Goal: Task Accomplishment & Management: Manage account settings

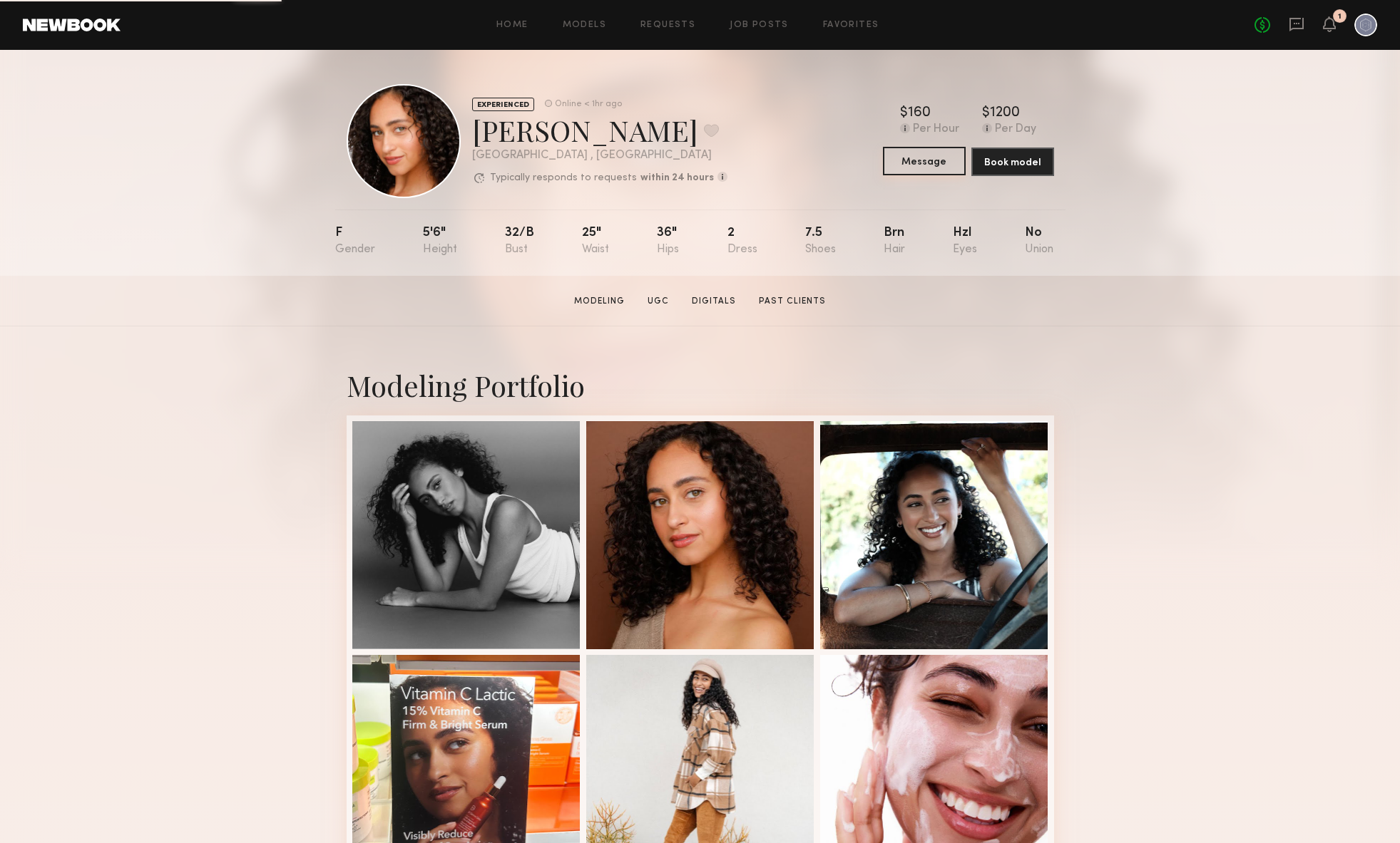
click at [937, 162] on button "Message" at bounding box center [924, 160] width 83 height 28
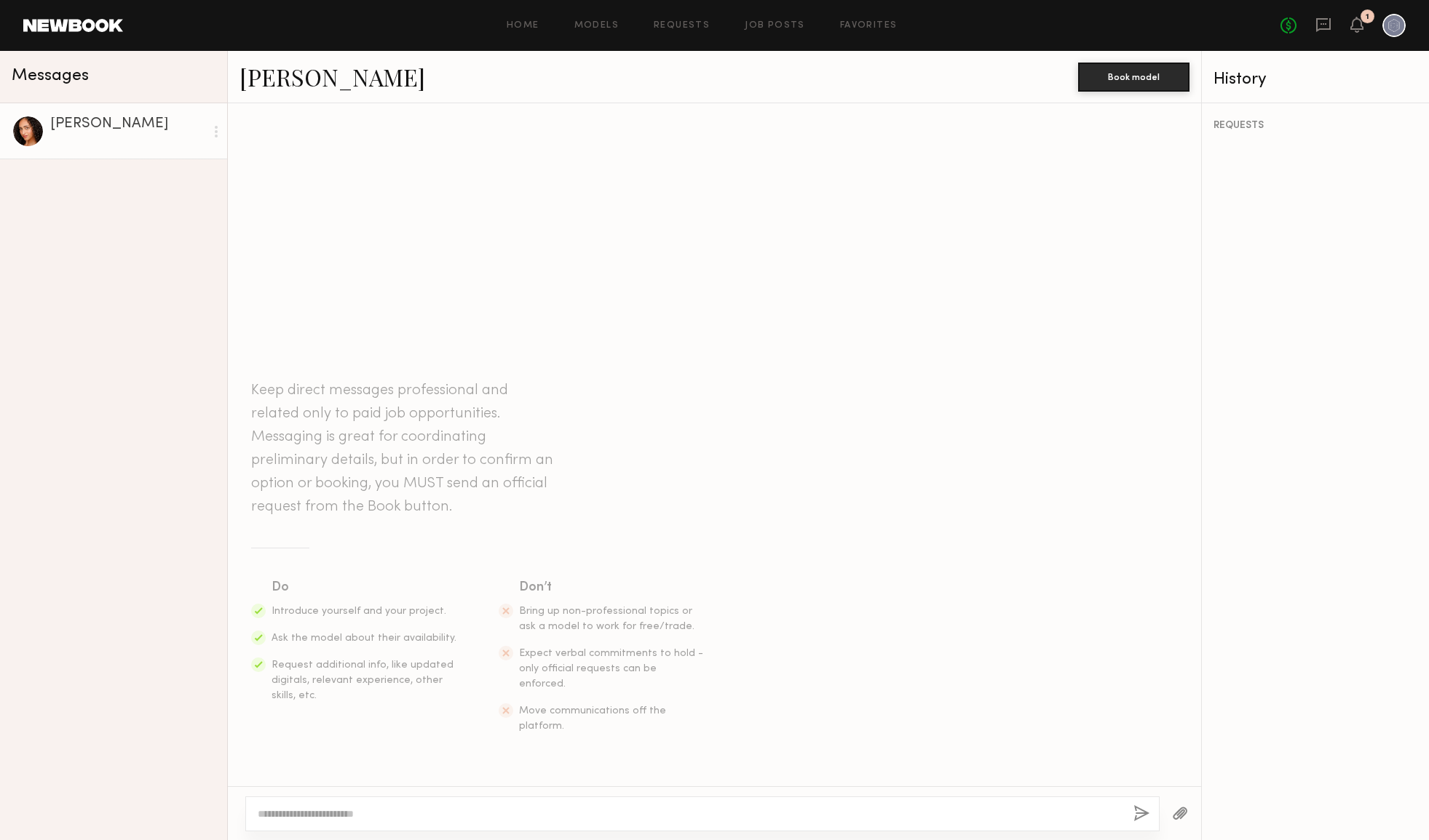
click at [345, 816] on textarea at bounding box center [689, 814] width 864 height 15
paste textarea "**********"
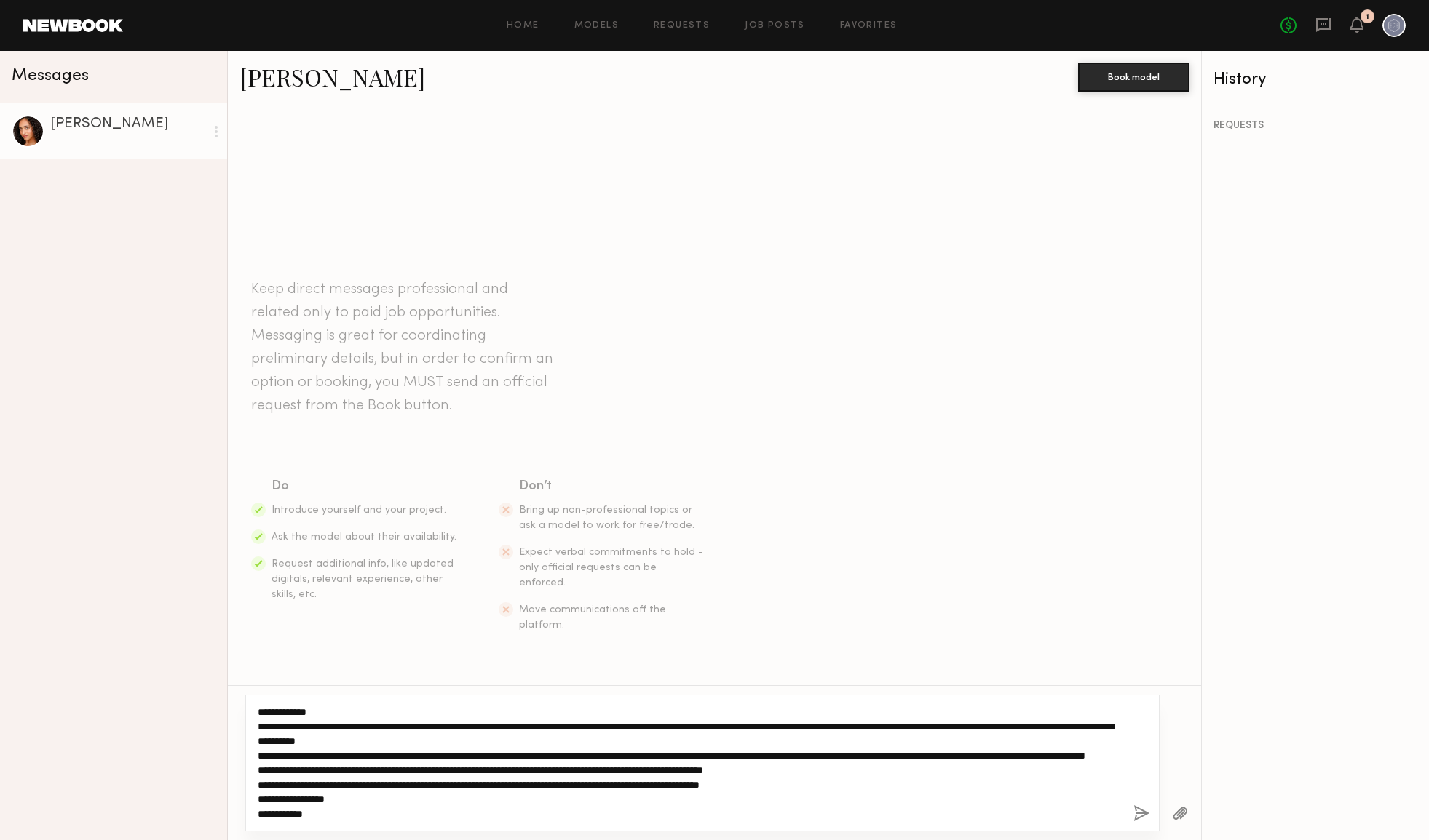
click at [360, 814] on textarea "**********" at bounding box center [689, 763] width 864 height 116
type textarea "**********"
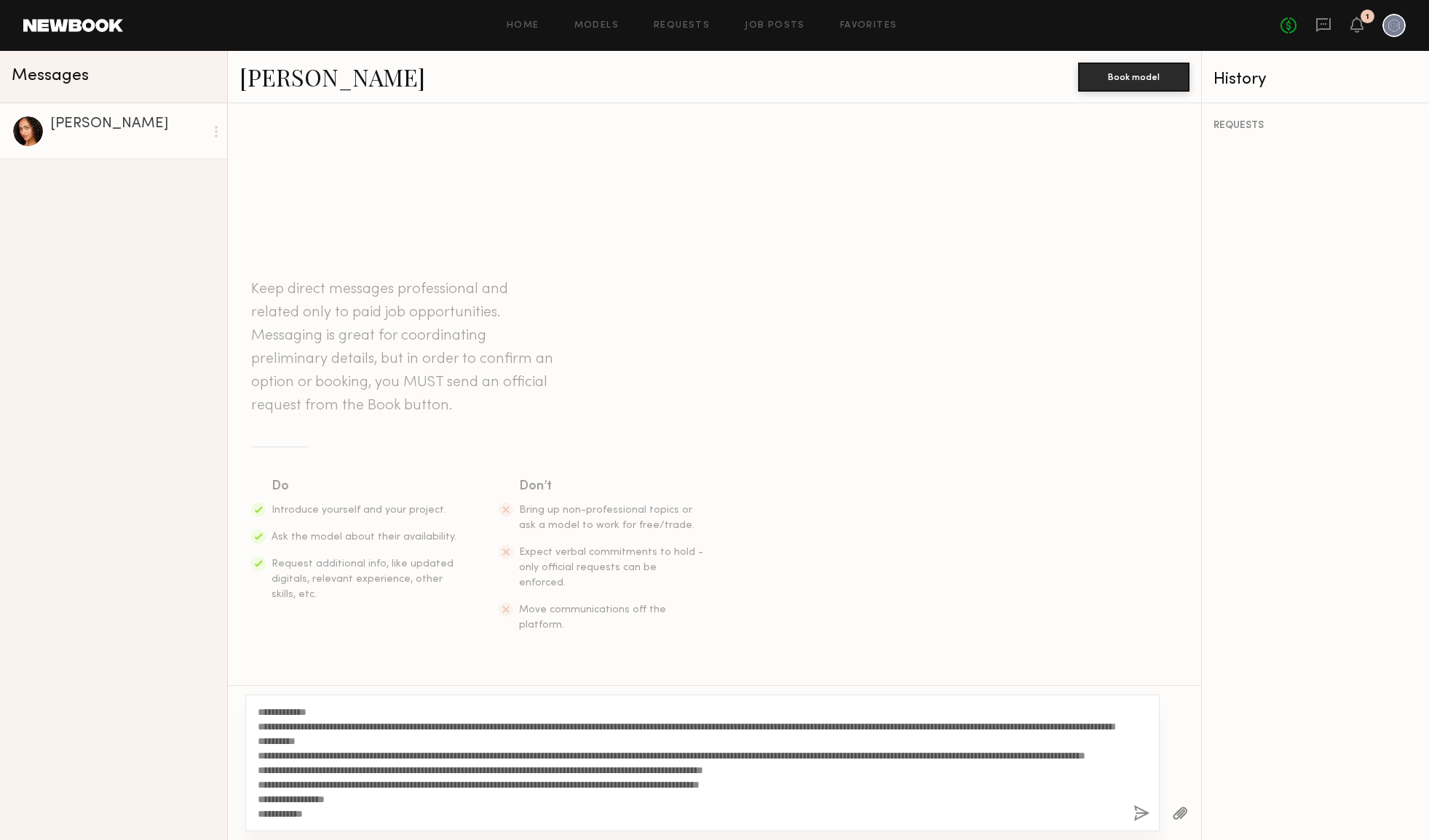
click at [1139, 817] on button "button" at bounding box center [1141, 815] width 16 height 19
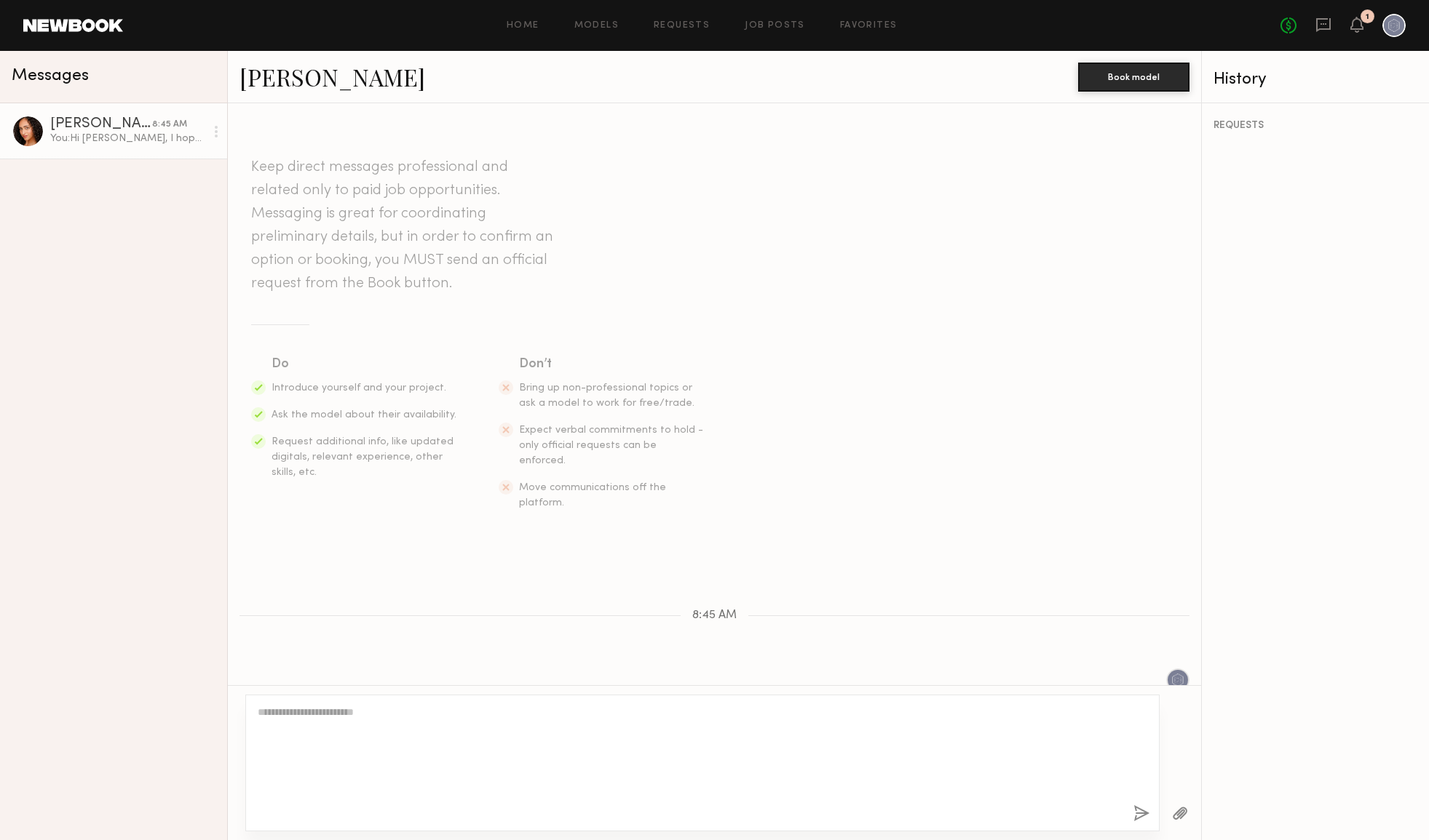
scroll to position [198, 0]
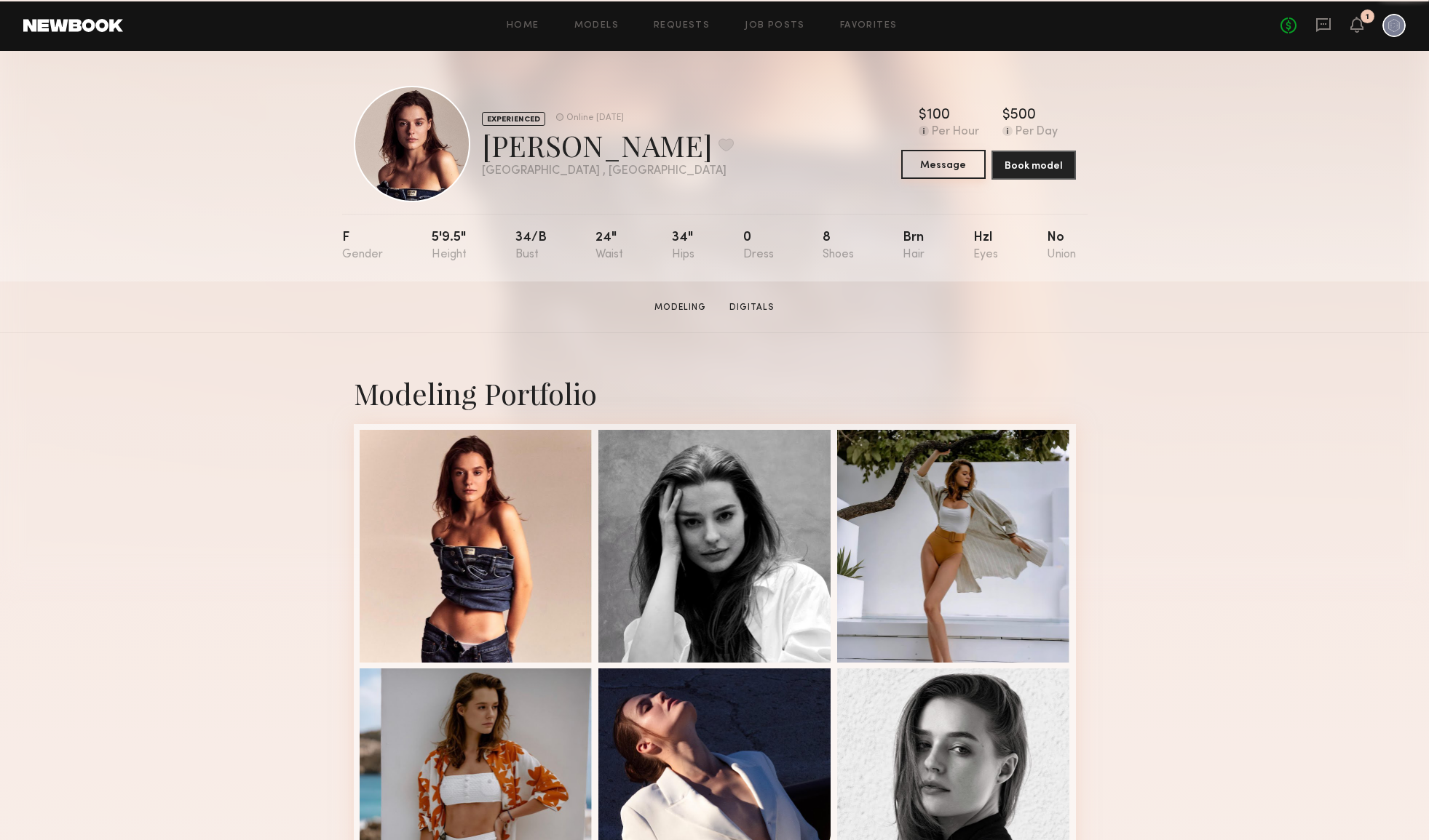
click at [948, 166] on button "Message" at bounding box center [943, 164] width 85 height 29
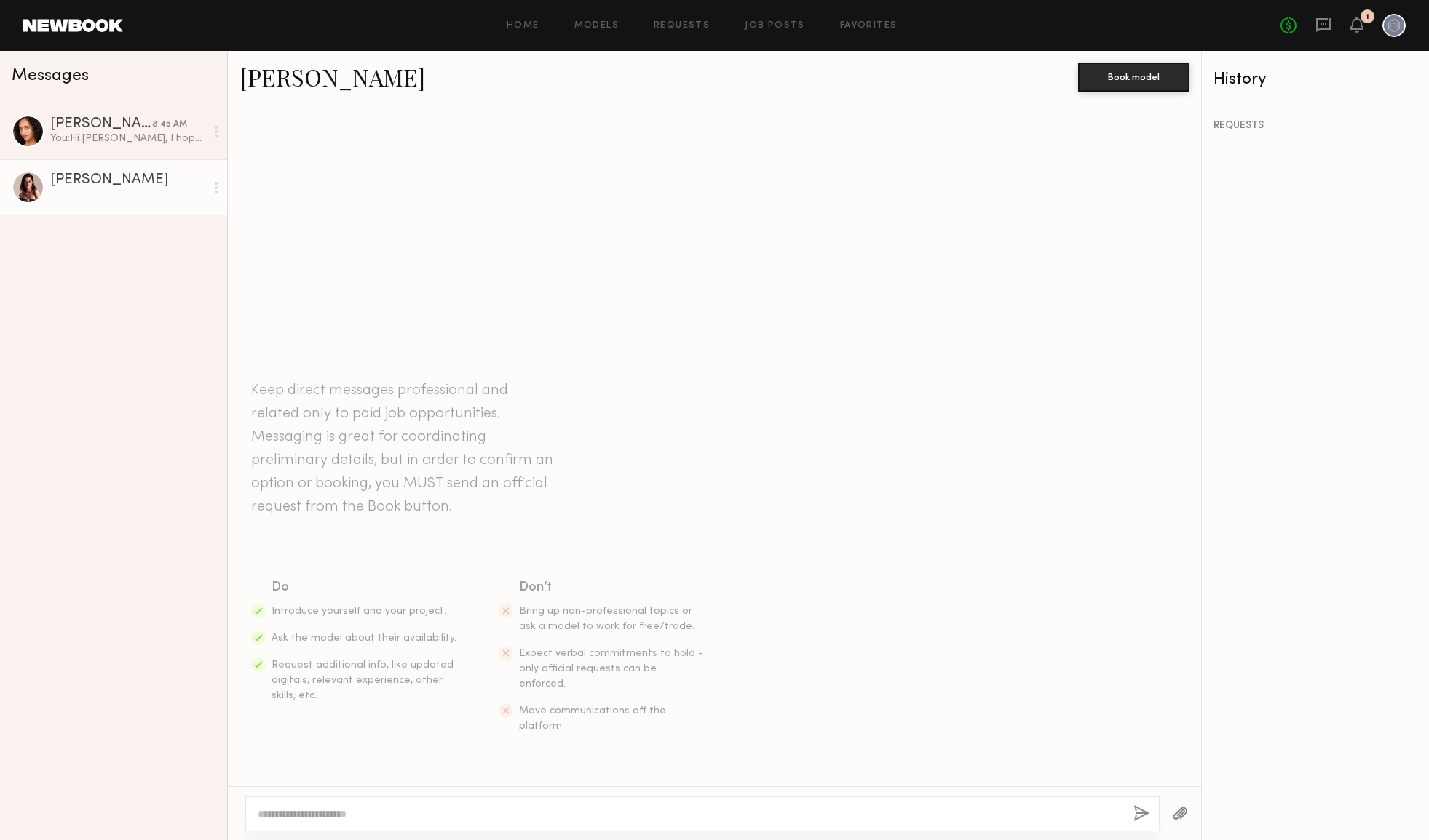
click at [309, 810] on textarea at bounding box center [689, 814] width 864 height 15
paste textarea "**********"
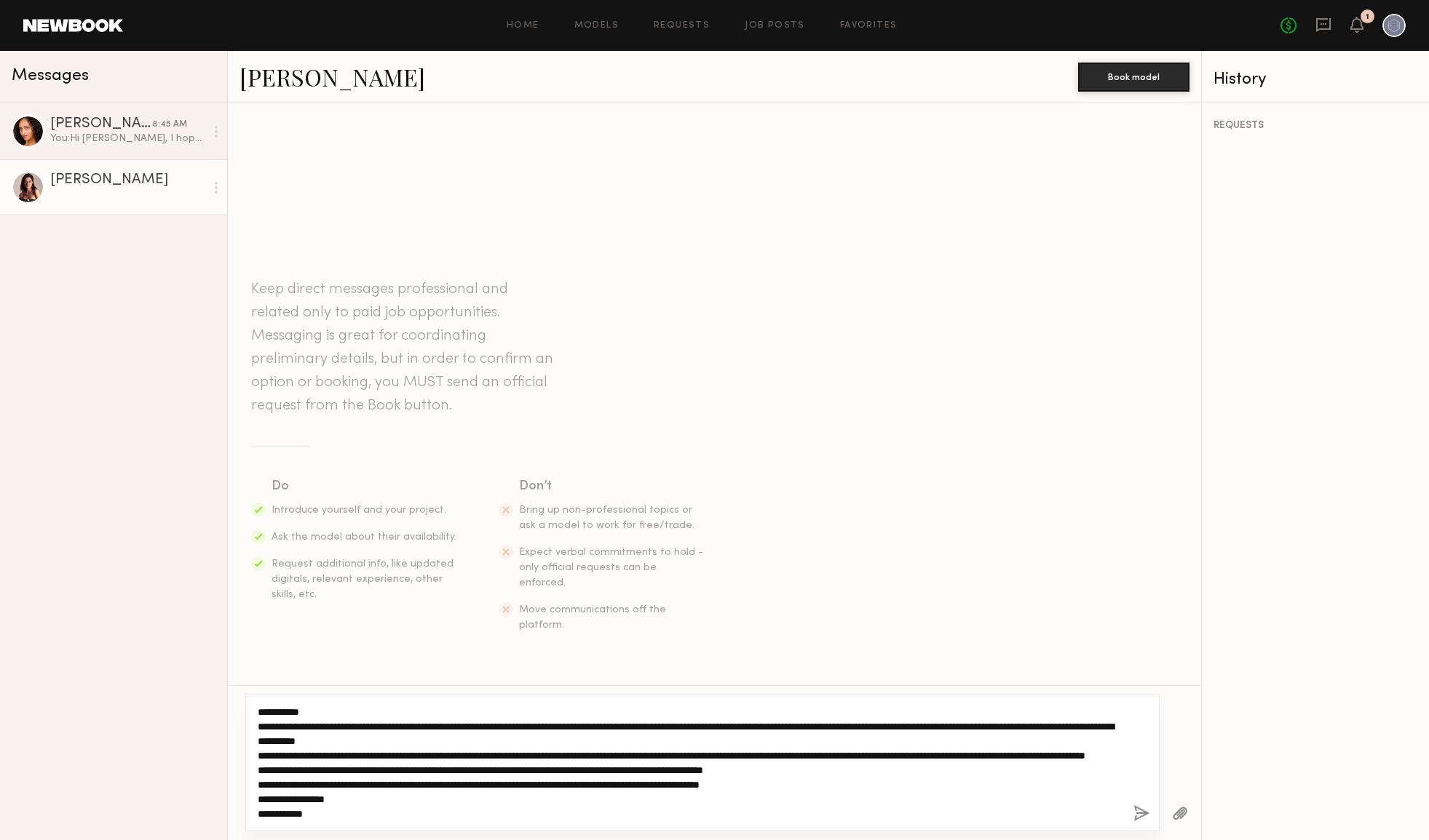
type textarea "**********"
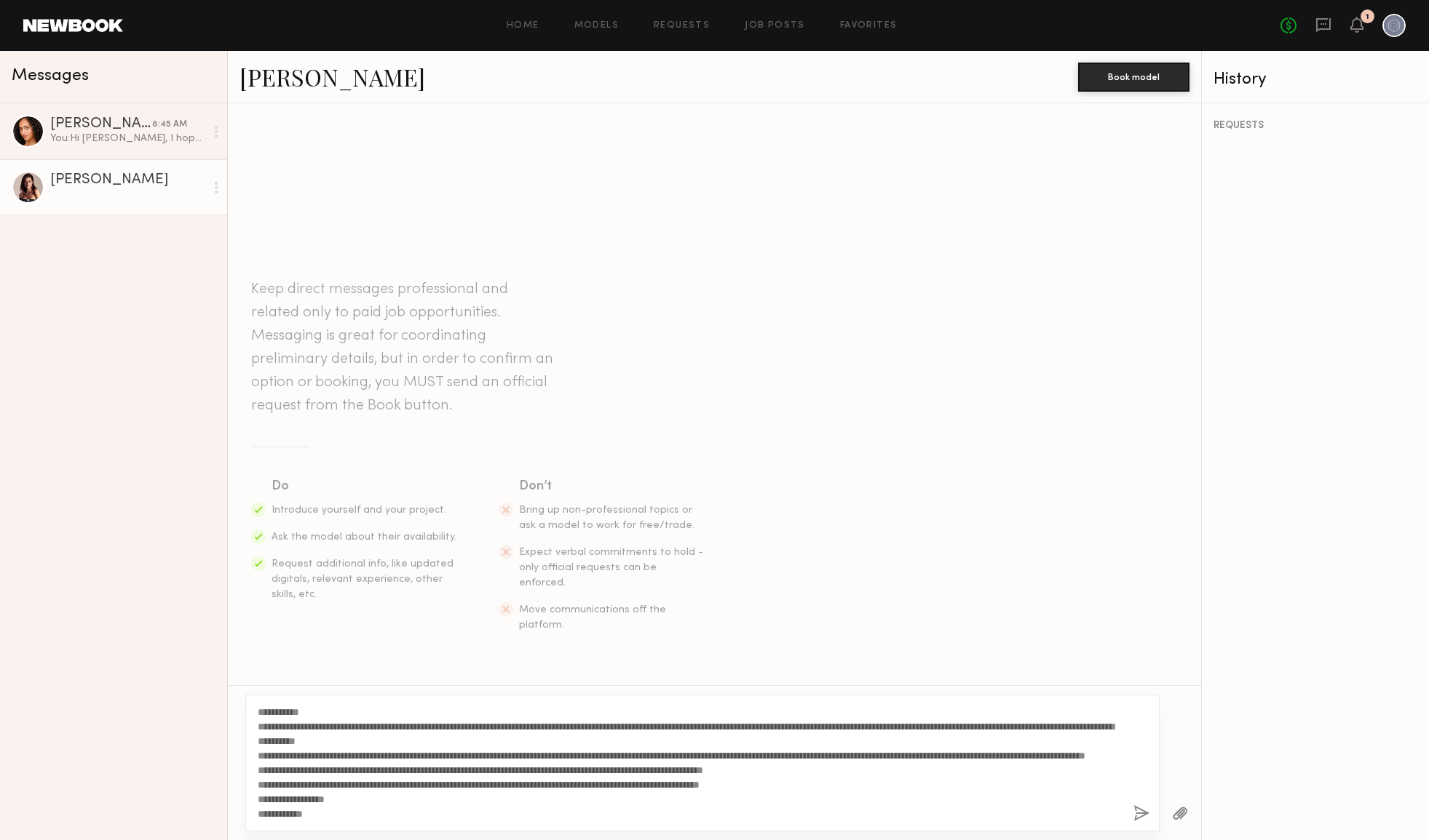
click at [1142, 814] on button "button" at bounding box center [1141, 815] width 16 height 19
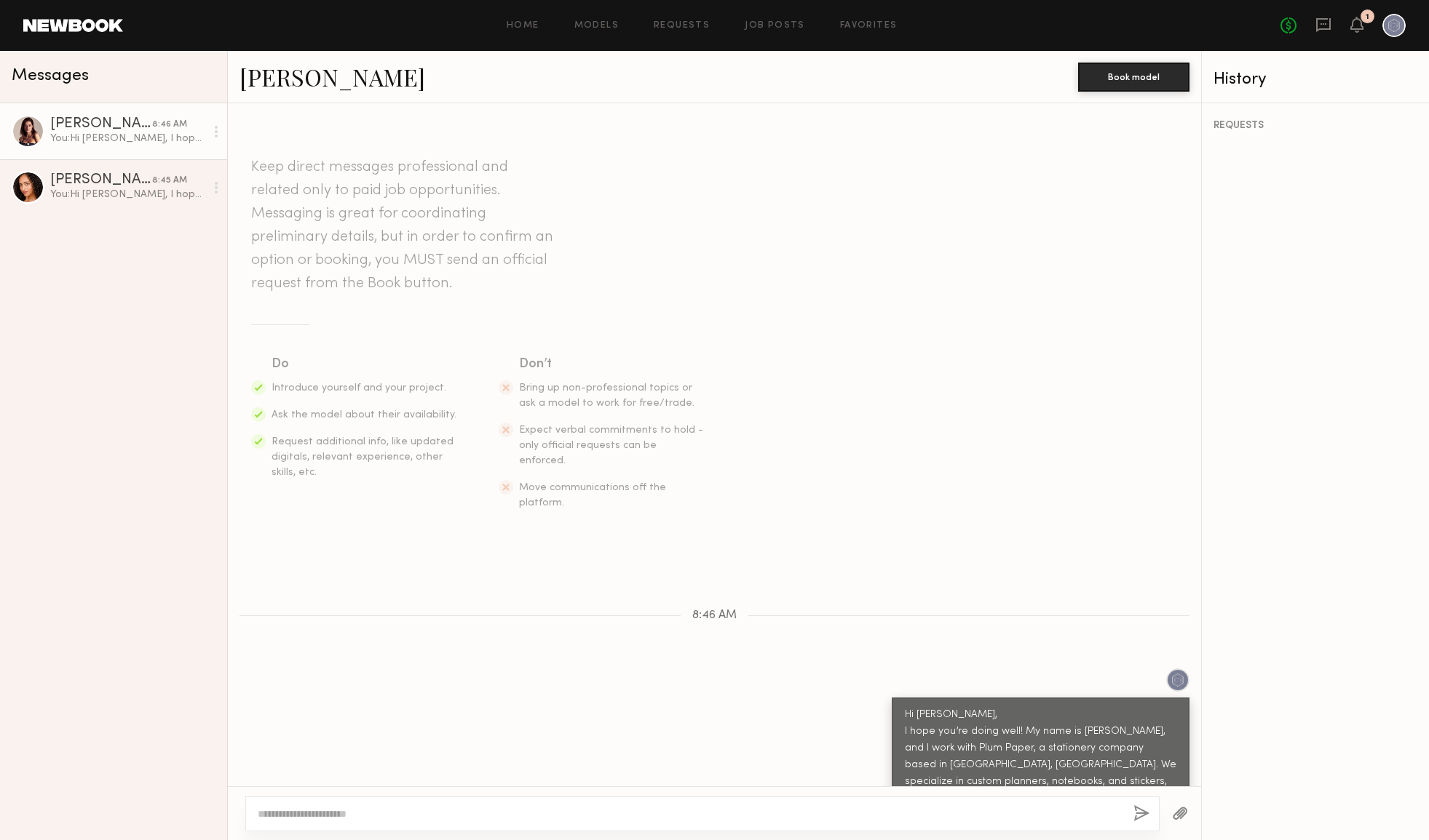
scroll to position [198, 0]
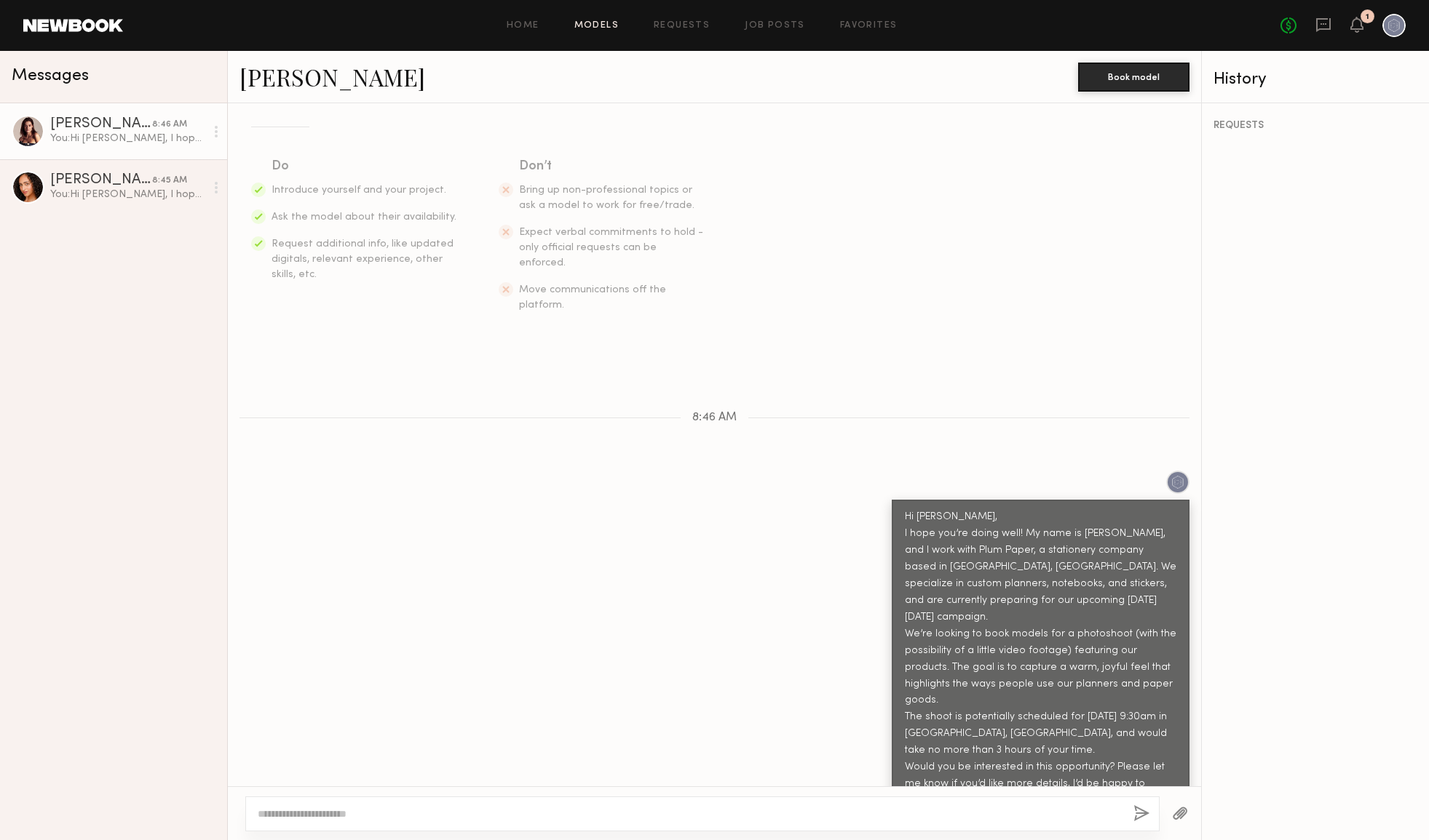
click at [596, 27] on link "Models" at bounding box center [597, 26] width 45 height 9
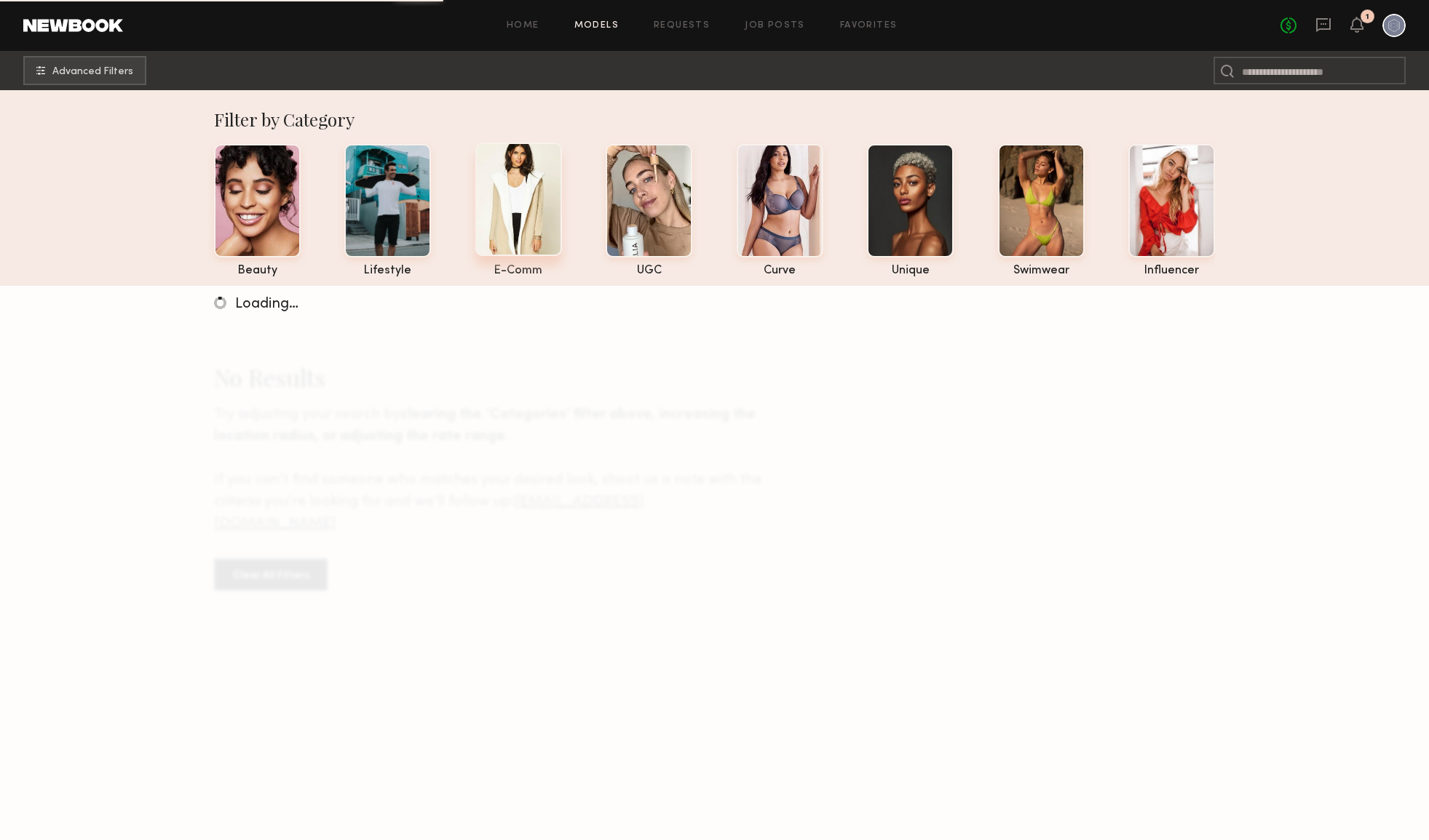
click at [523, 188] on div at bounding box center [518, 199] width 86 height 113
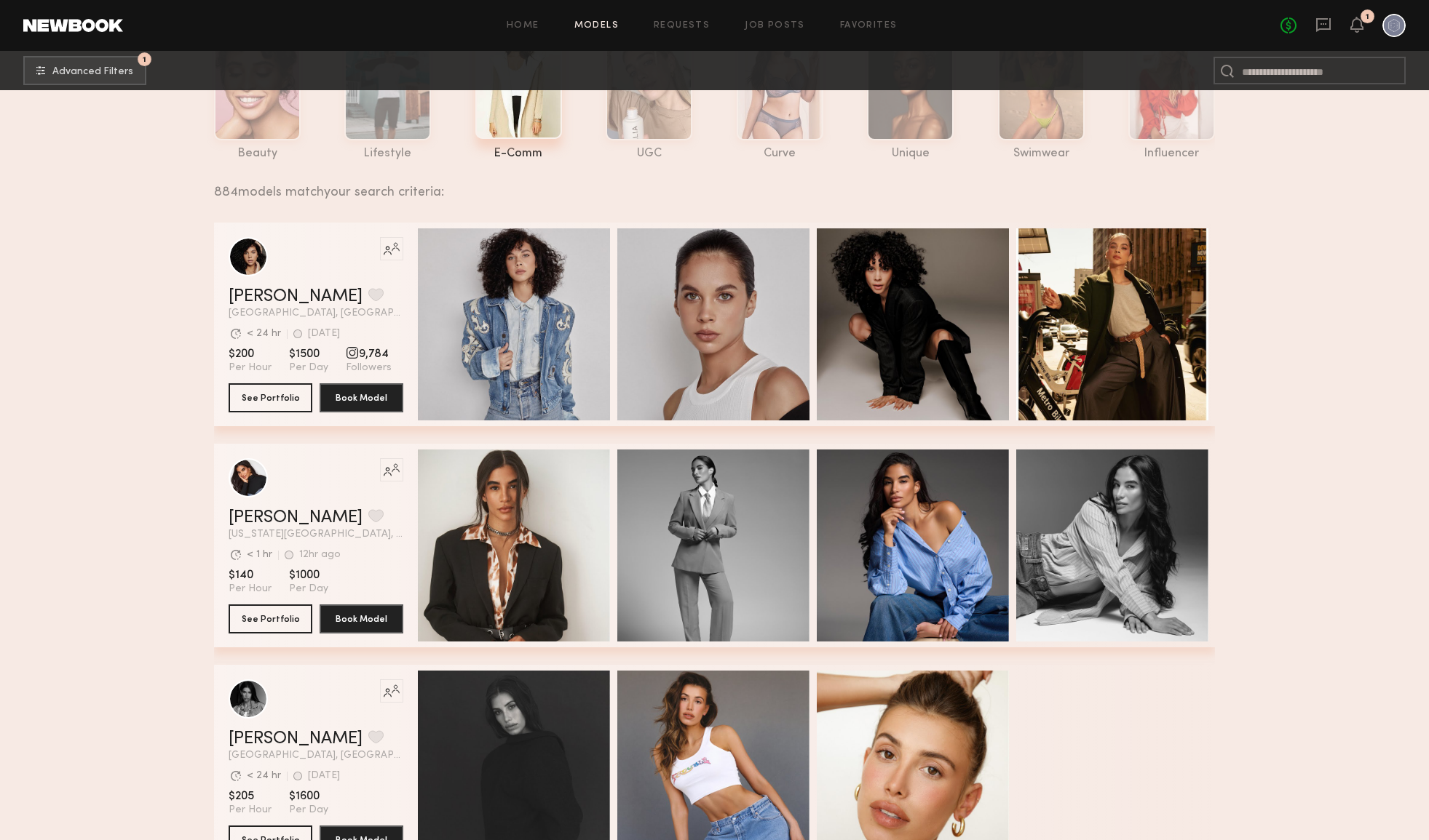
scroll to position [120, 0]
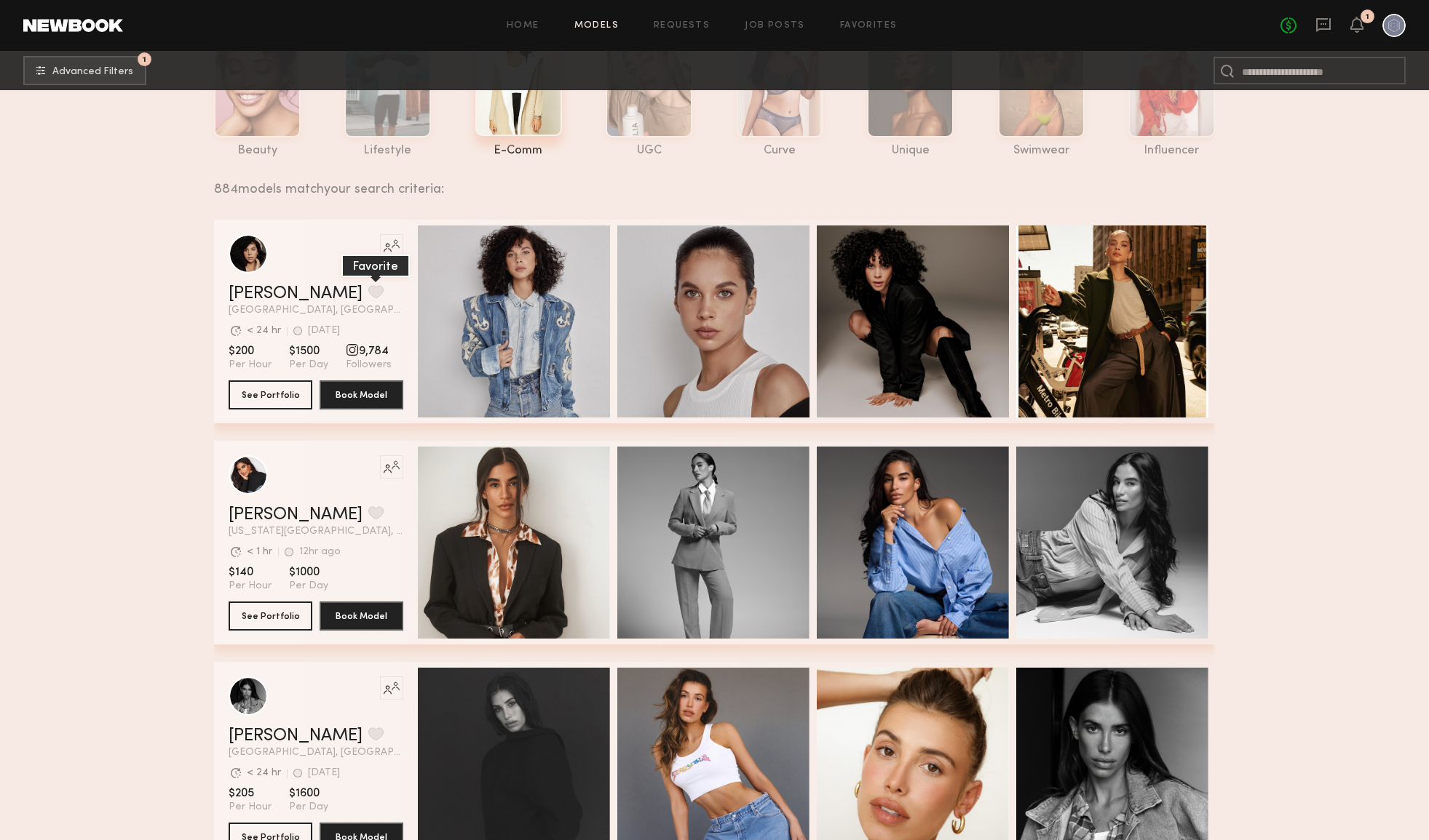
click at [368, 292] on button "grid" at bounding box center [376, 292] width 15 height 13
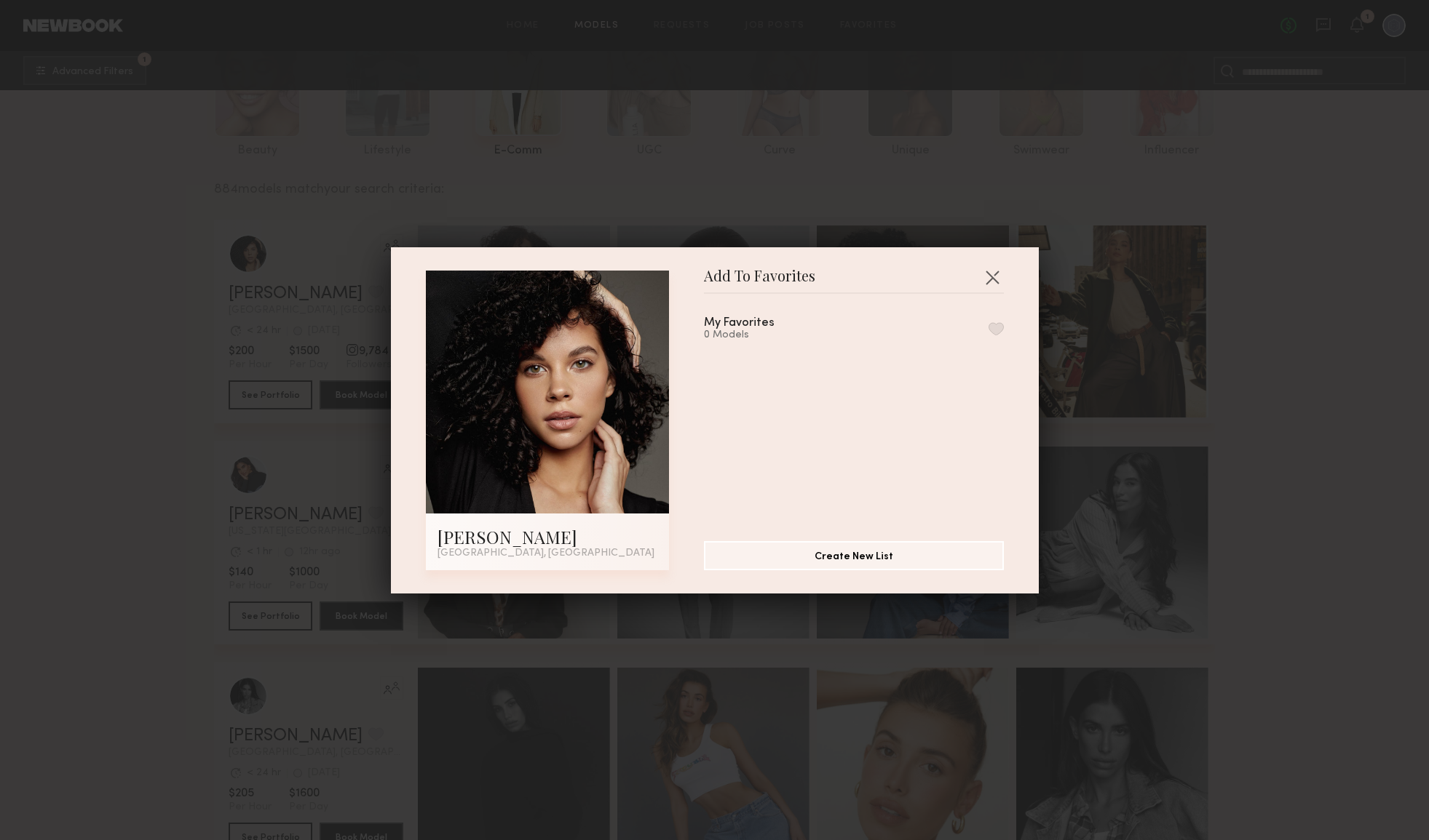
click at [759, 277] on span "Add To Favorites" at bounding box center [760, 281] width 112 height 21
click at [749, 319] on div "My Favorites" at bounding box center [739, 322] width 71 height 12
click at [823, 282] on header "Add To Favorites" at bounding box center [853, 282] width 300 height 23
click at [846, 557] on button "Create New List" at bounding box center [853, 555] width 300 height 29
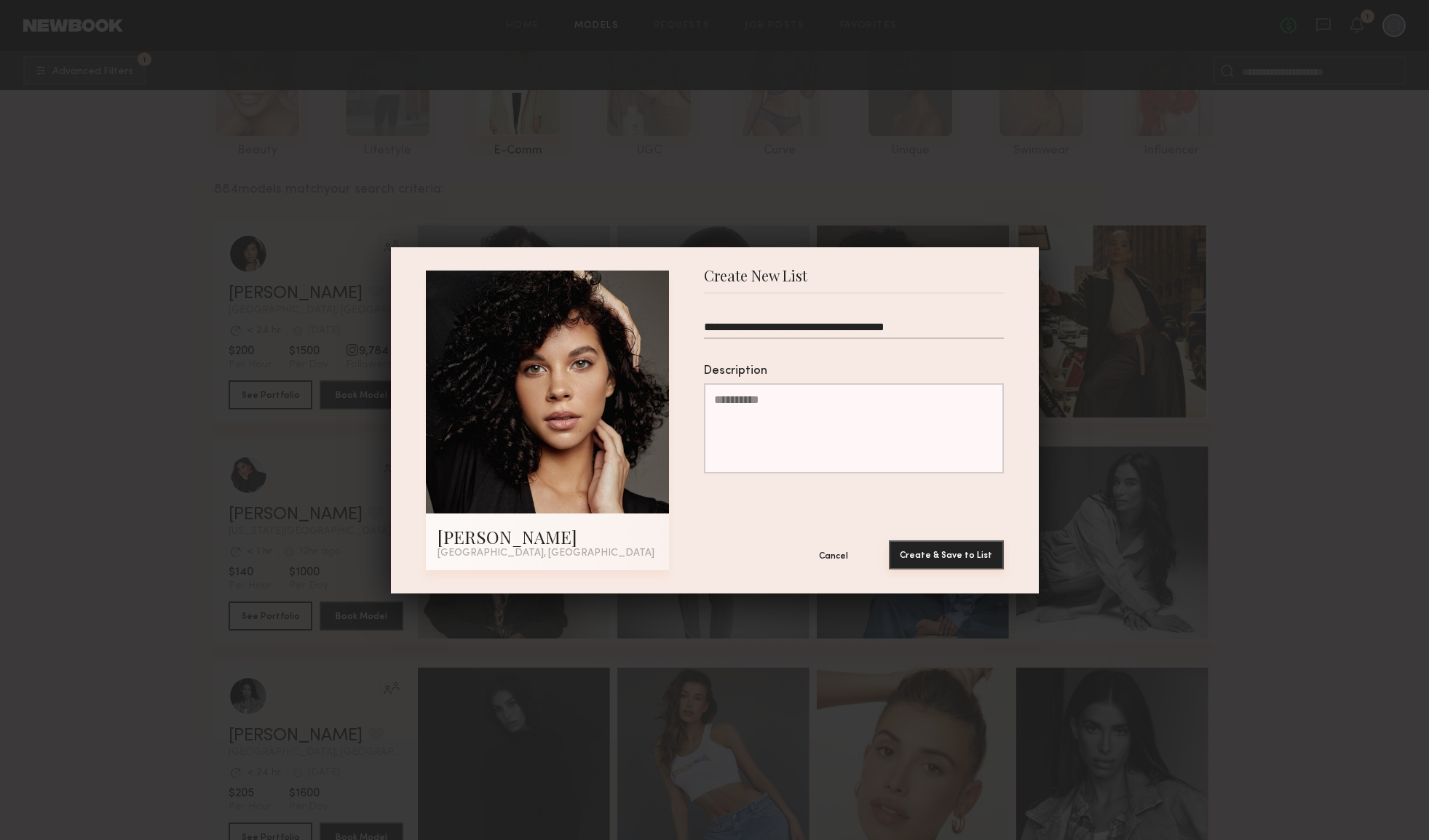
type input "**********"
click at [937, 558] on button "Create & Save to List" at bounding box center [946, 555] width 115 height 29
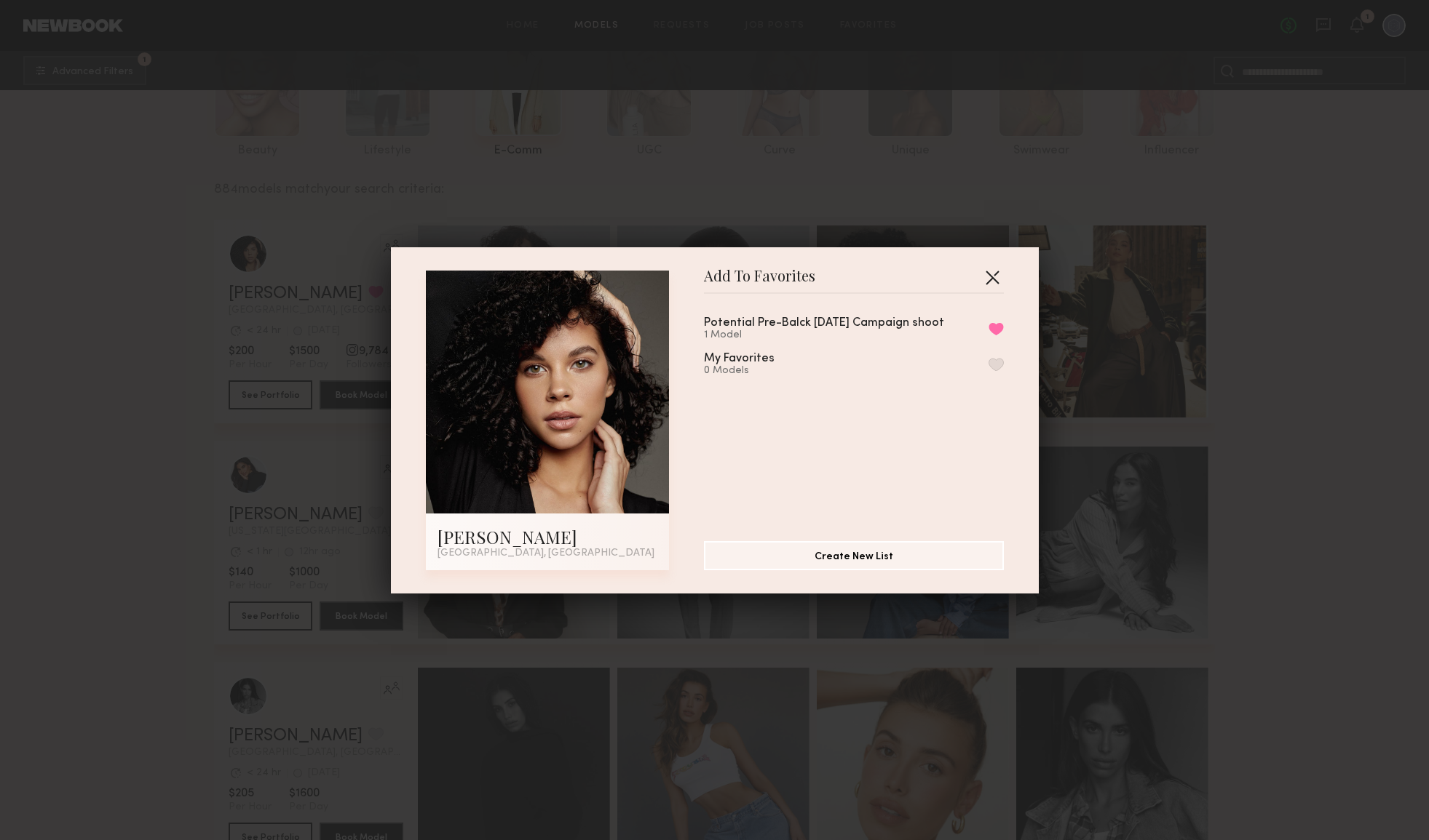
click at [991, 276] on button "button" at bounding box center [992, 277] width 23 height 23
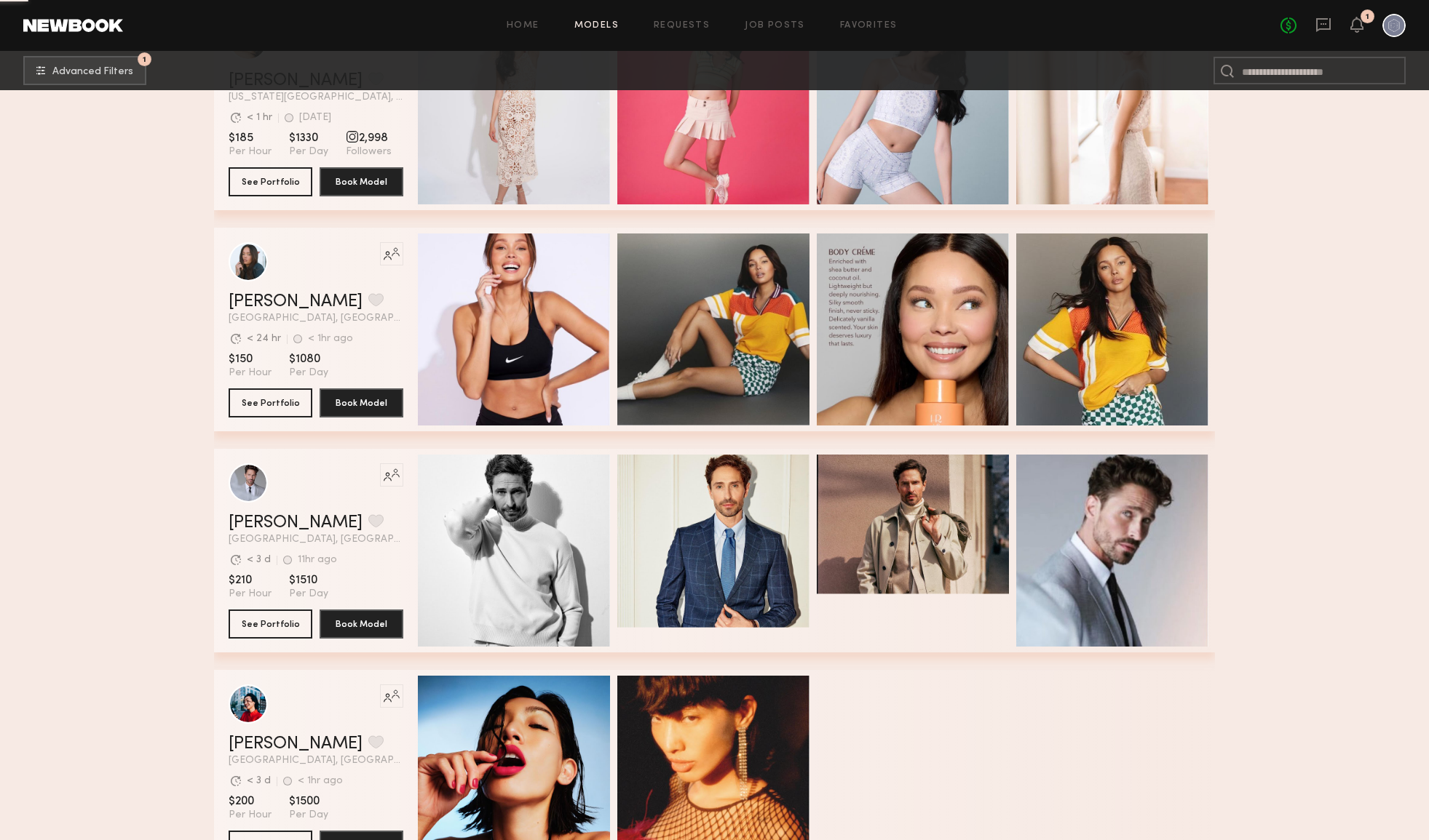
scroll to position [4106, 0]
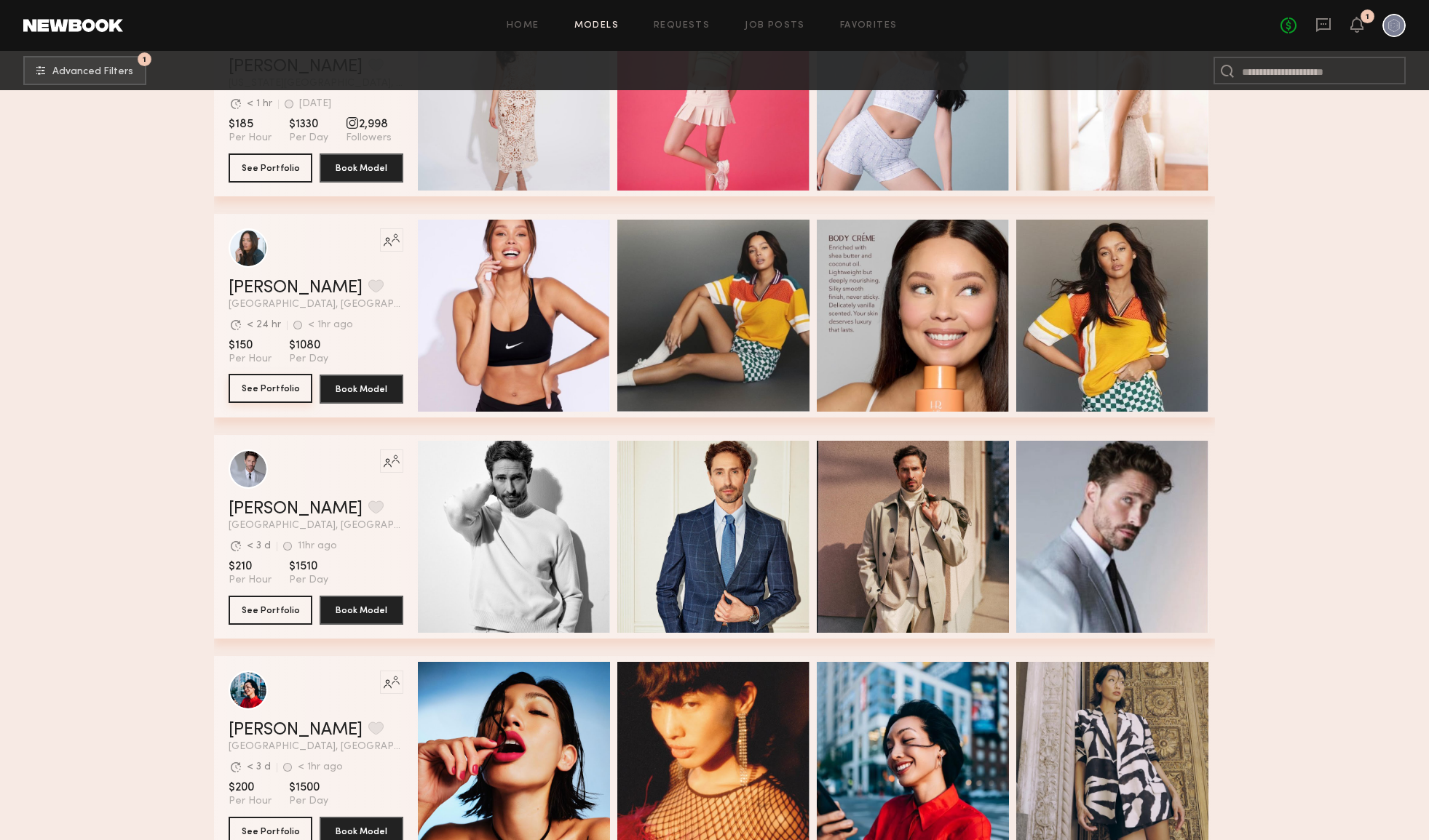
click at [273, 385] on button "See Portfolio" at bounding box center [271, 387] width 84 height 29
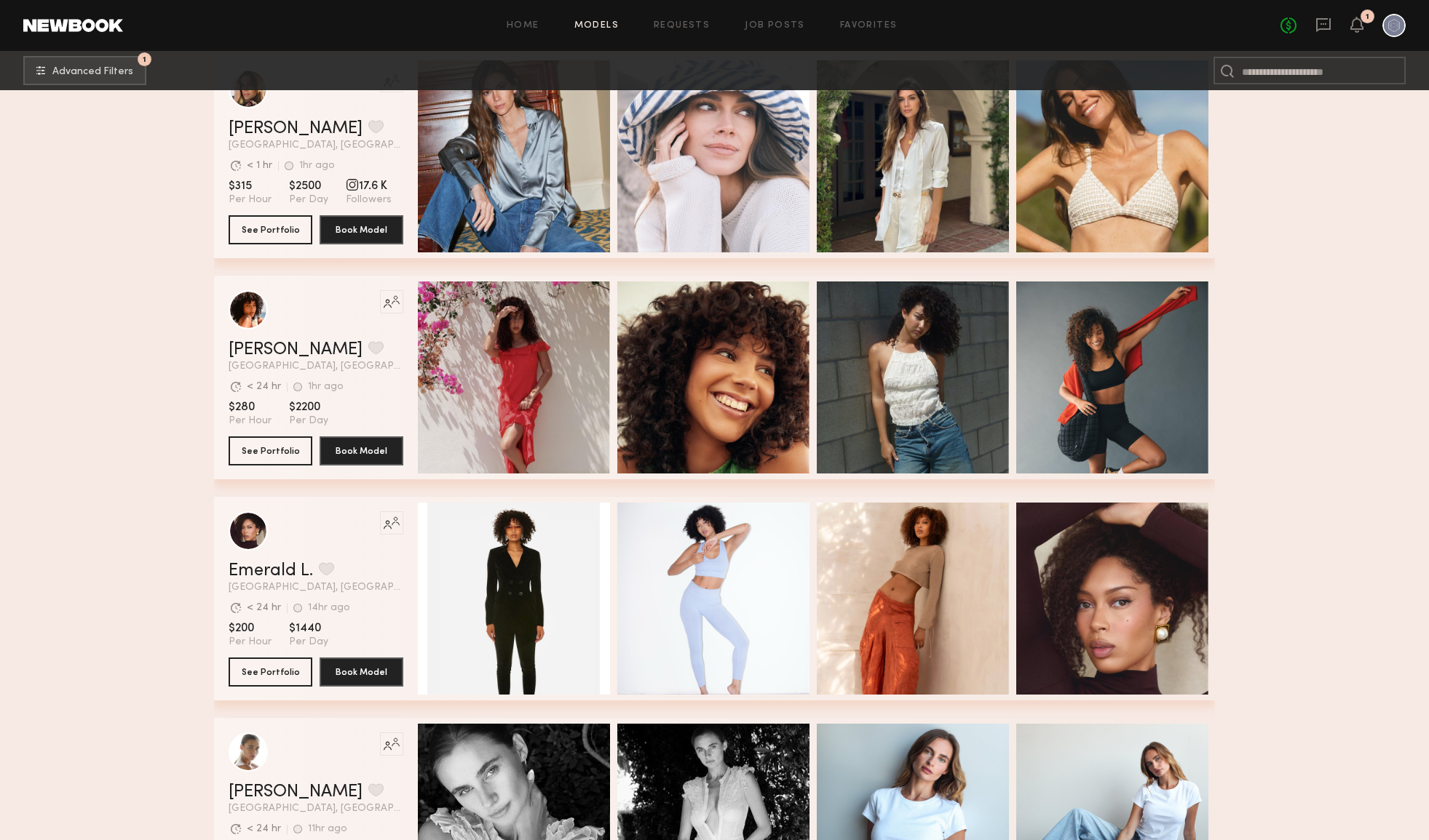
scroll to position [7809, 0]
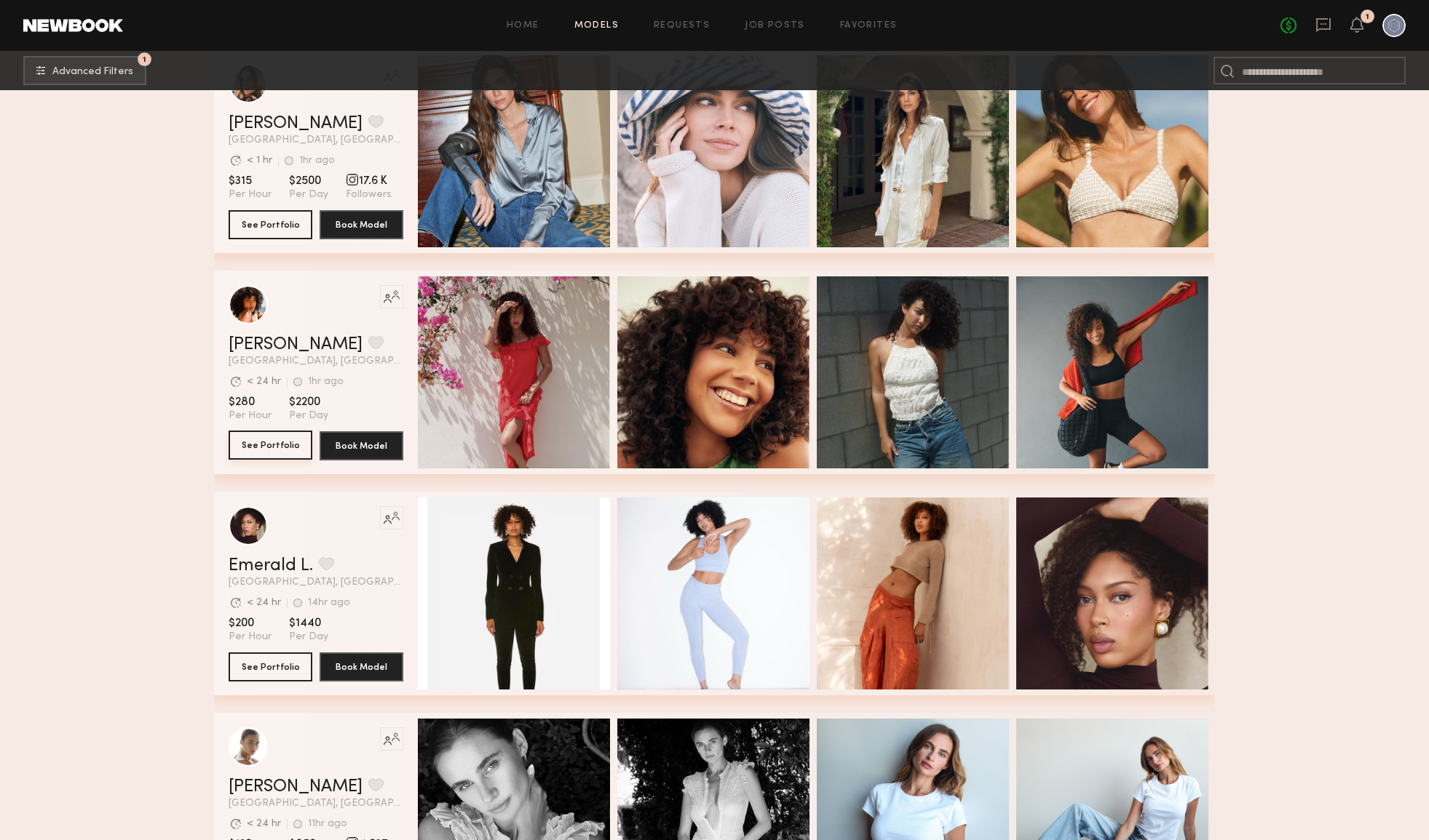
click at [282, 447] on button "See Portfolio" at bounding box center [271, 444] width 84 height 29
click at [368, 341] on button "grid" at bounding box center [376, 343] width 15 height 13
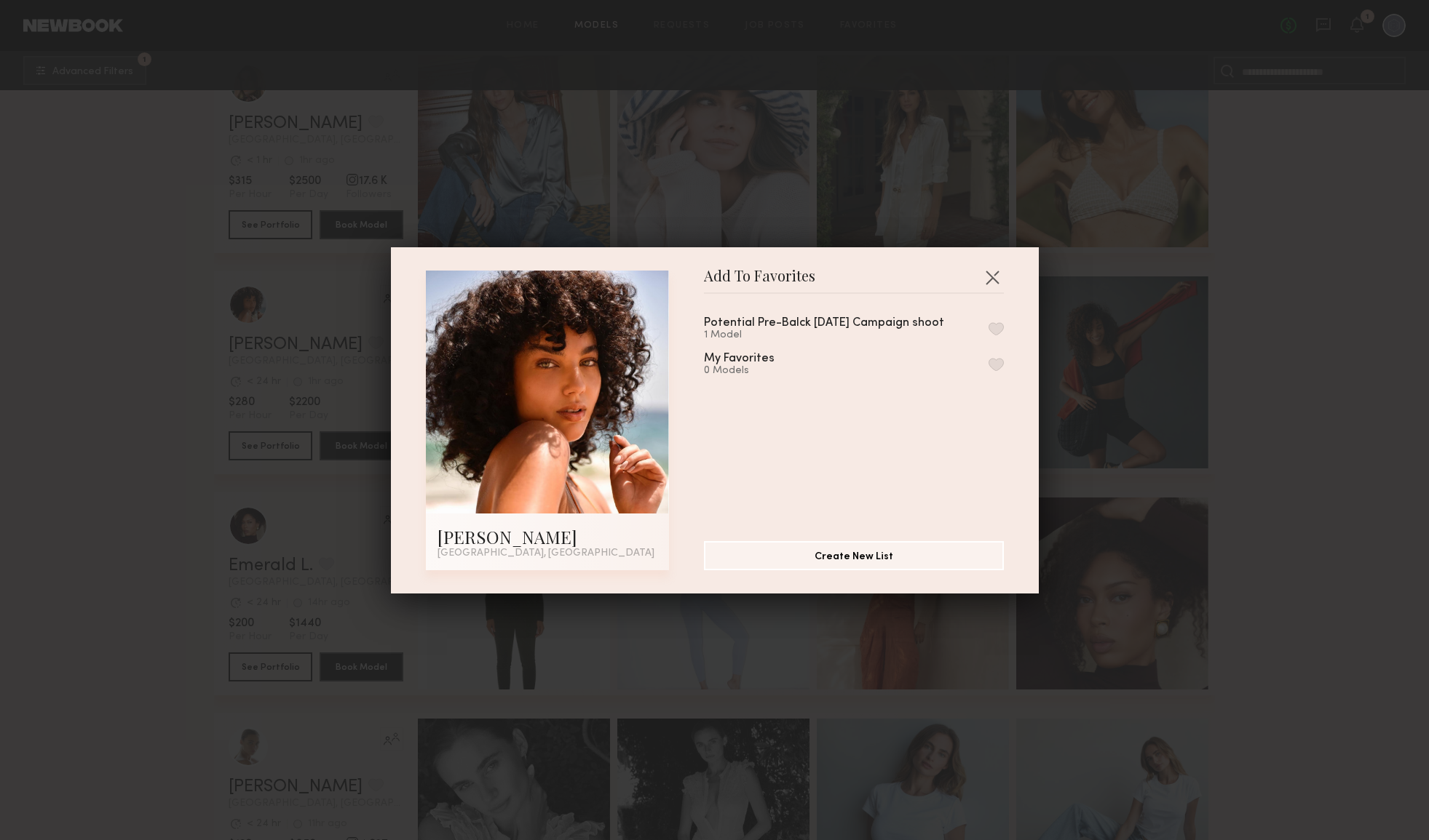
click at [994, 329] on button "button" at bounding box center [996, 329] width 15 height 13
click at [994, 276] on button "button" at bounding box center [992, 277] width 23 height 23
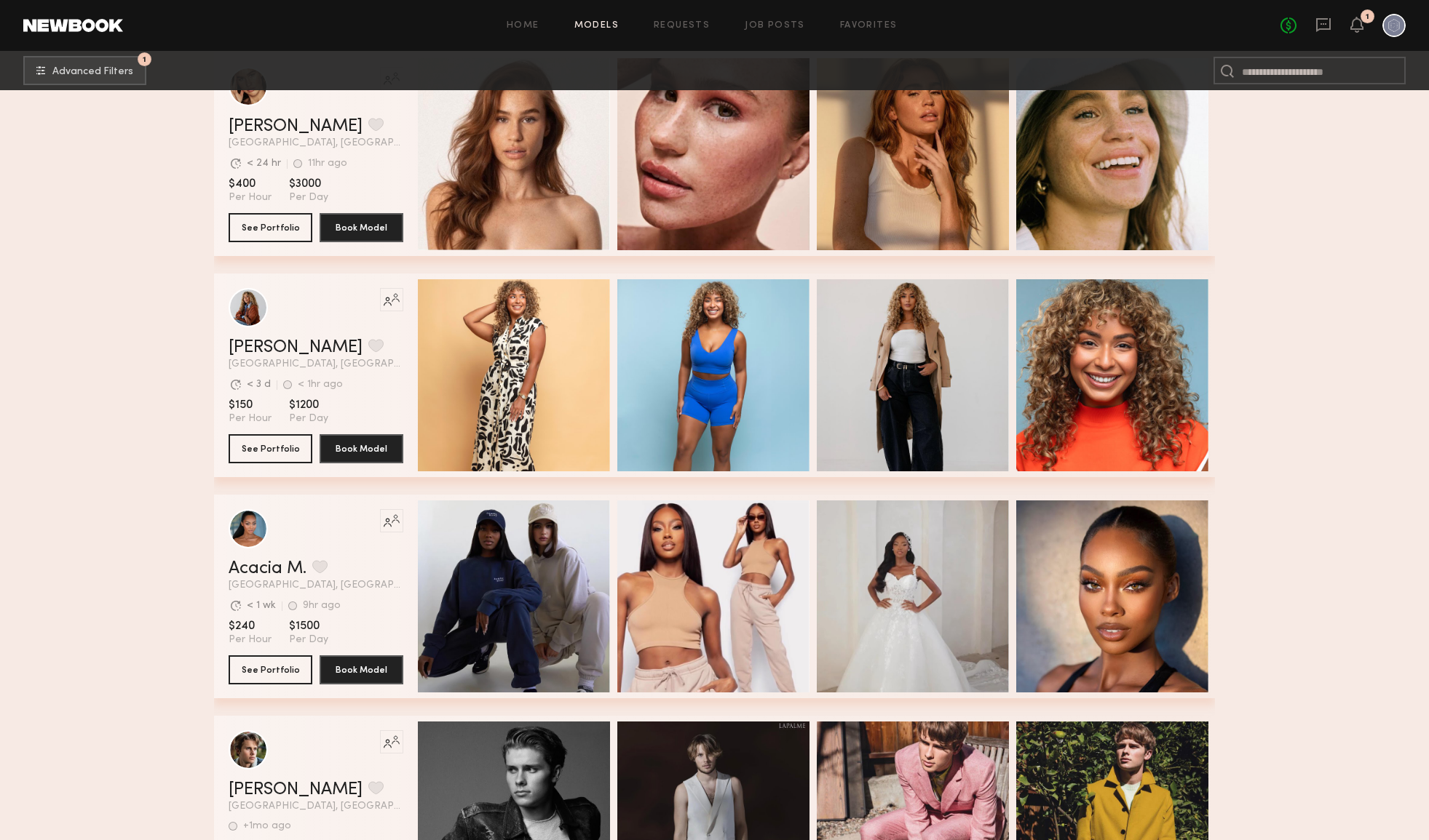
scroll to position [10693, 0]
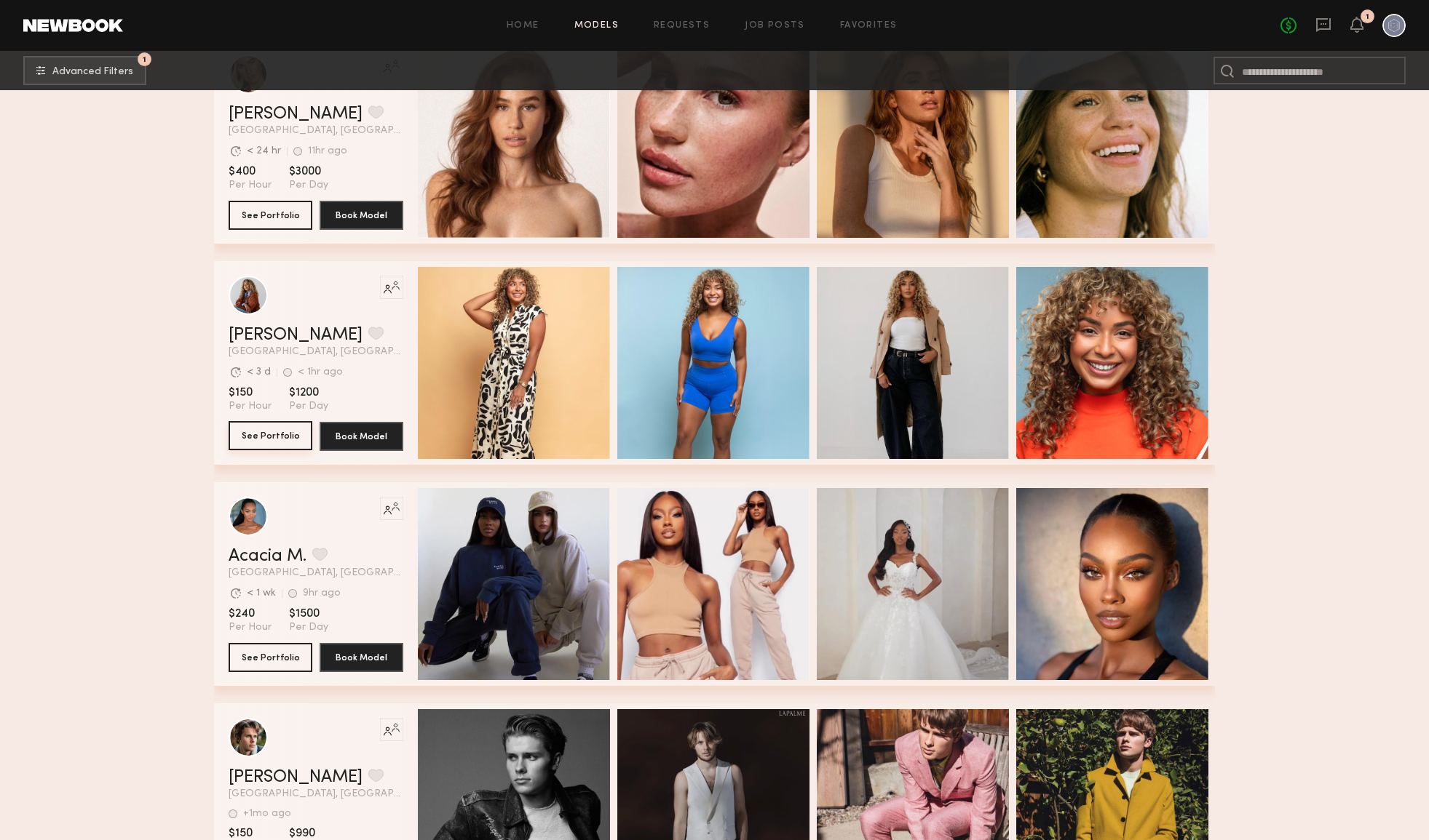
click at [286, 428] on button "See Portfolio" at bounding box center [271, 435] width 84 height 29
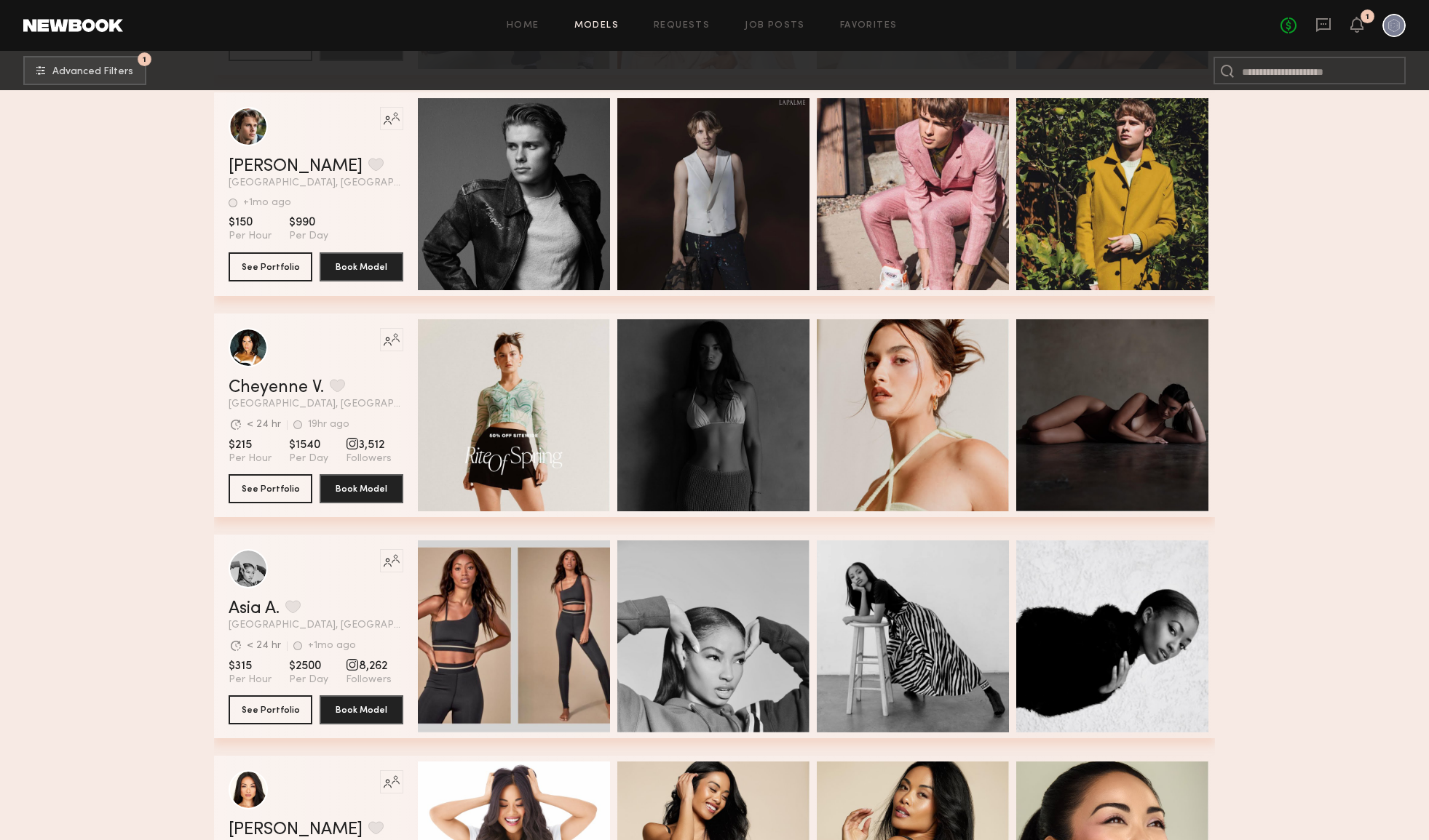
scroll to position [11306, 0]
click at [1359, 28] on icon at bounding box center [1356, 23] width 12 height 10
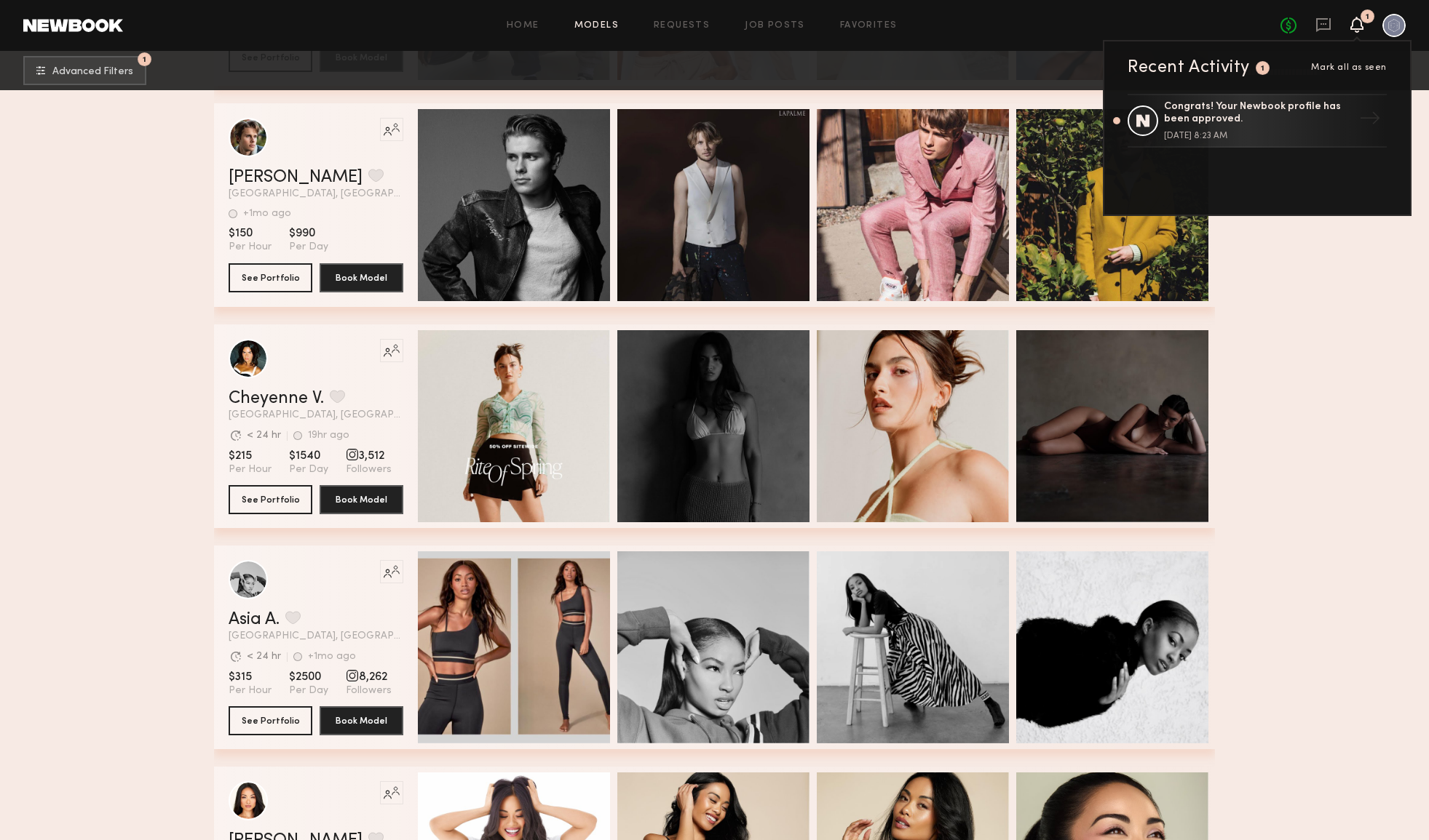
scroll to position [11294, 0]
click at [1364, 118] on div "→" at bounding box center [1374, 121] width 33 height 38
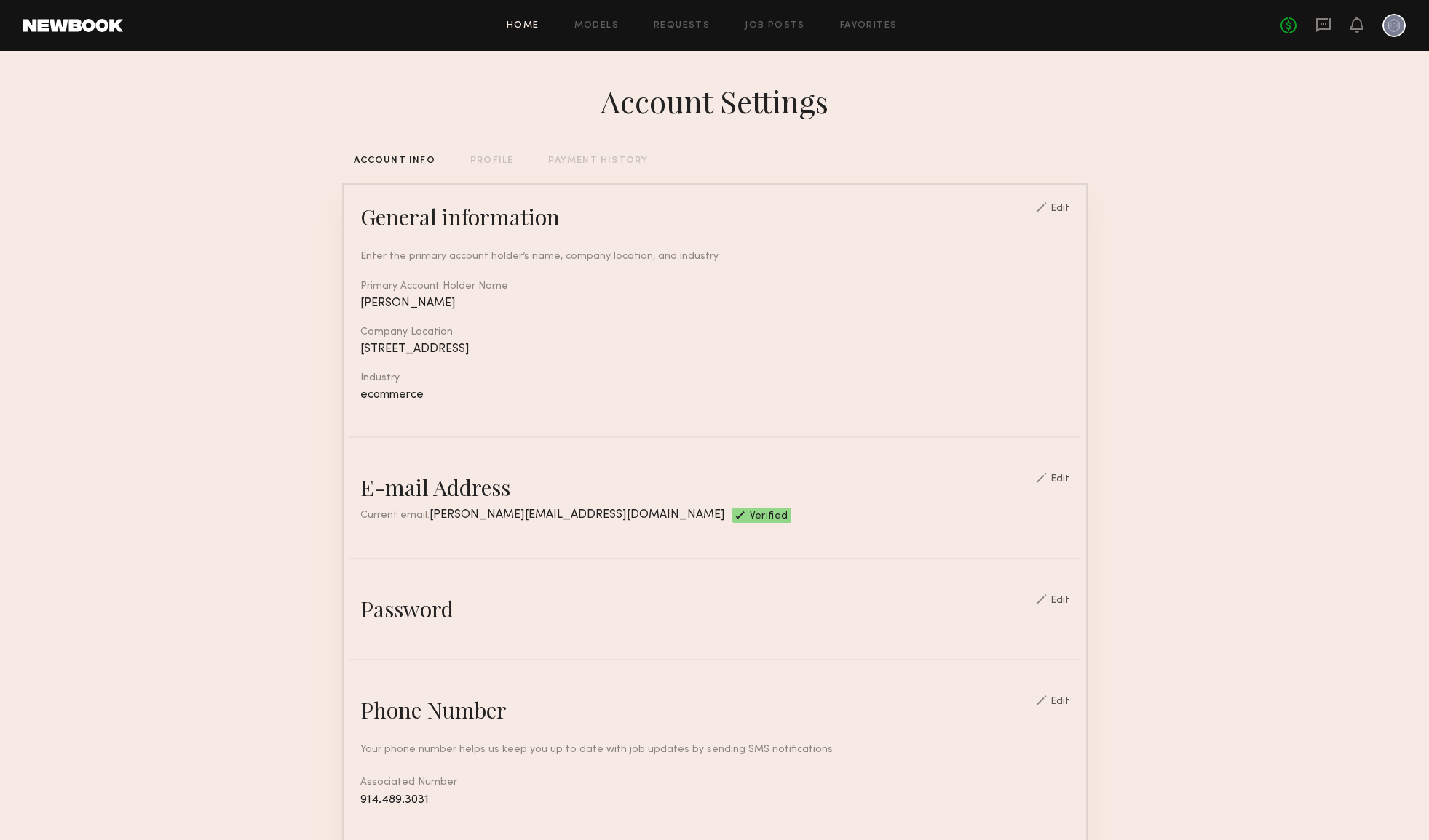
click at [535, 29] on link "Home" at bounding box center [523, 26] width 33 height 9
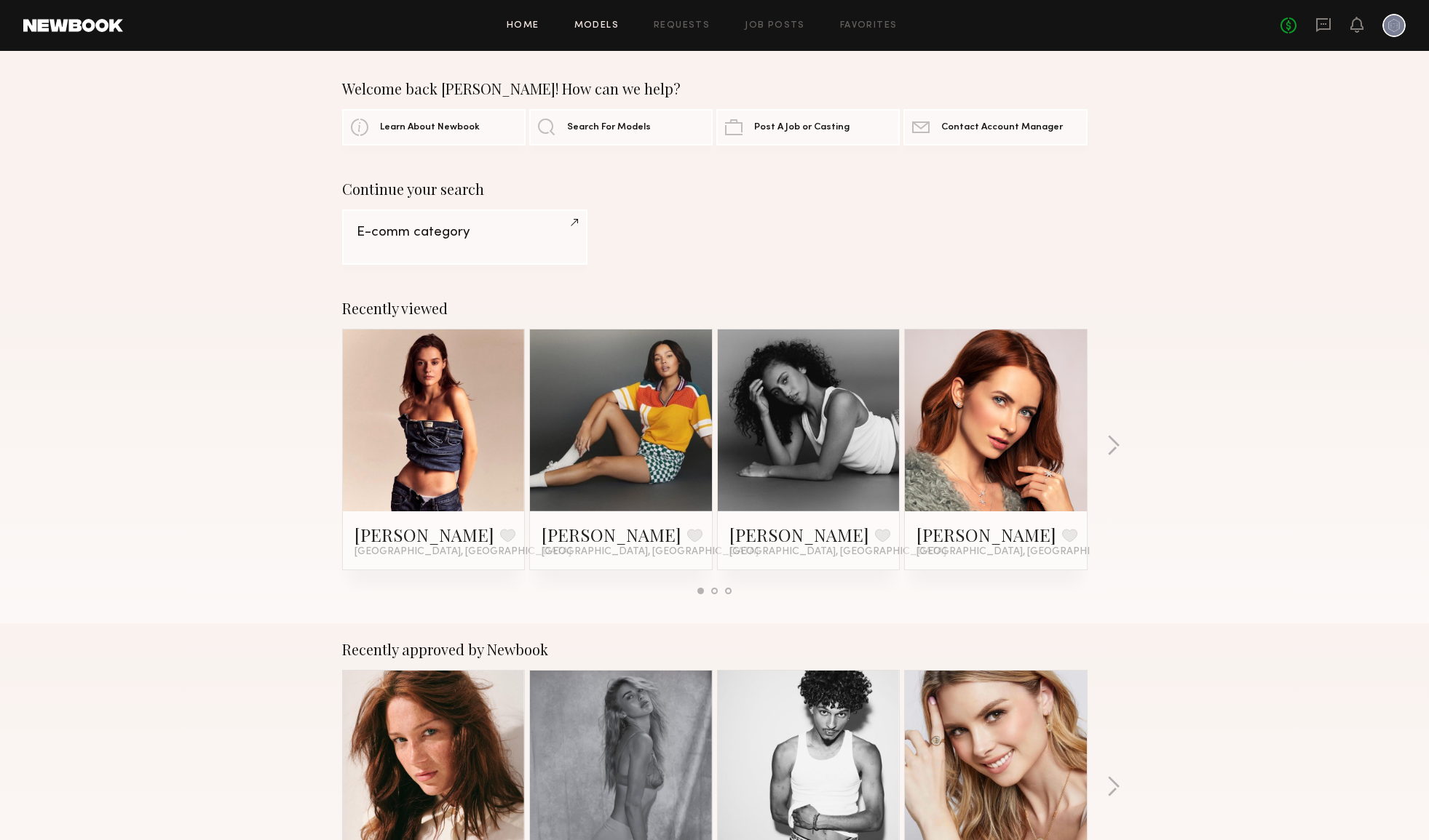
click at [598, 21] on link "Models" at bounding box center [597, 26] width 45 height 9
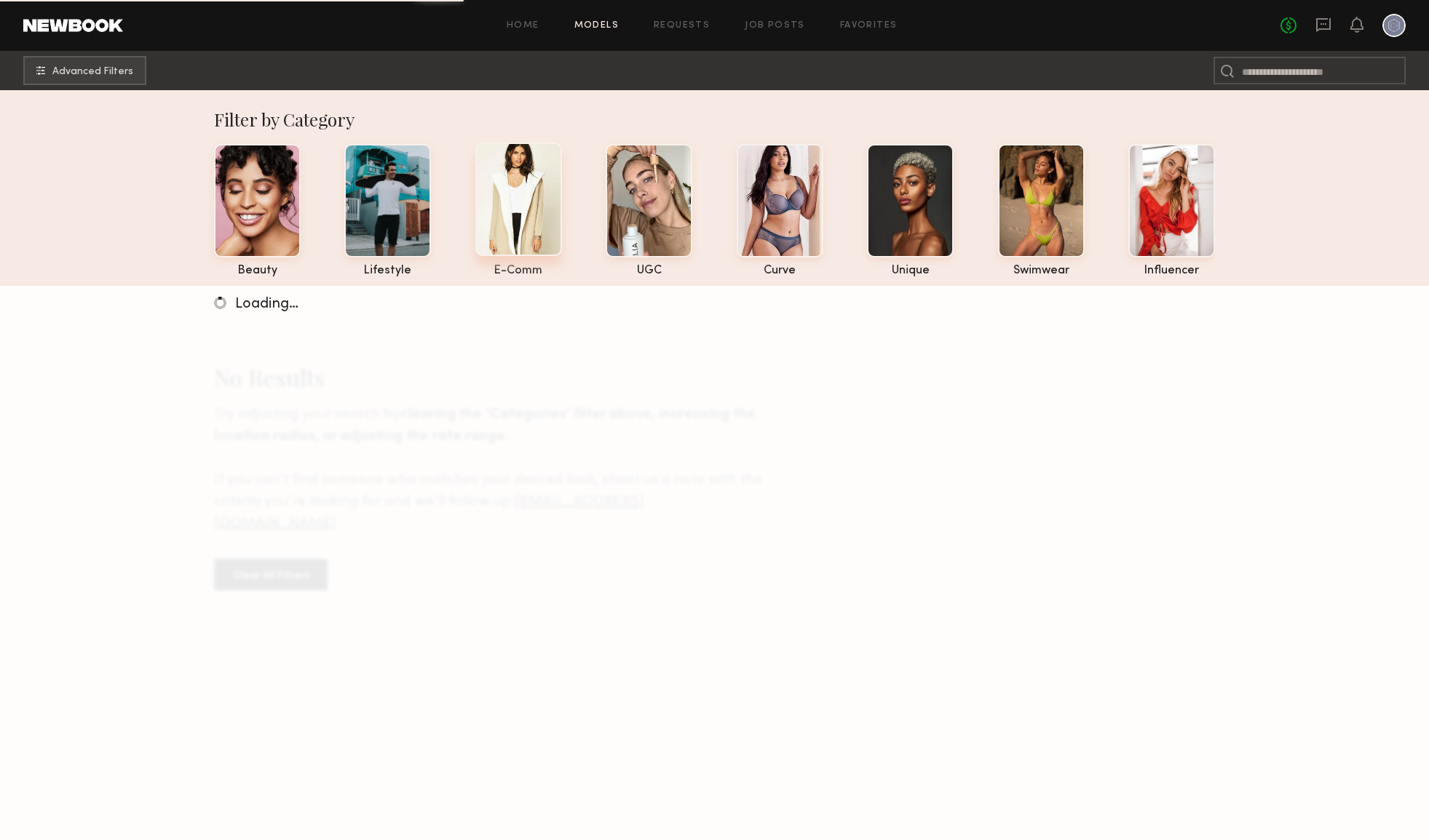
click at [523, 179] on div at bounding box center [518, 199] width 86 height 113
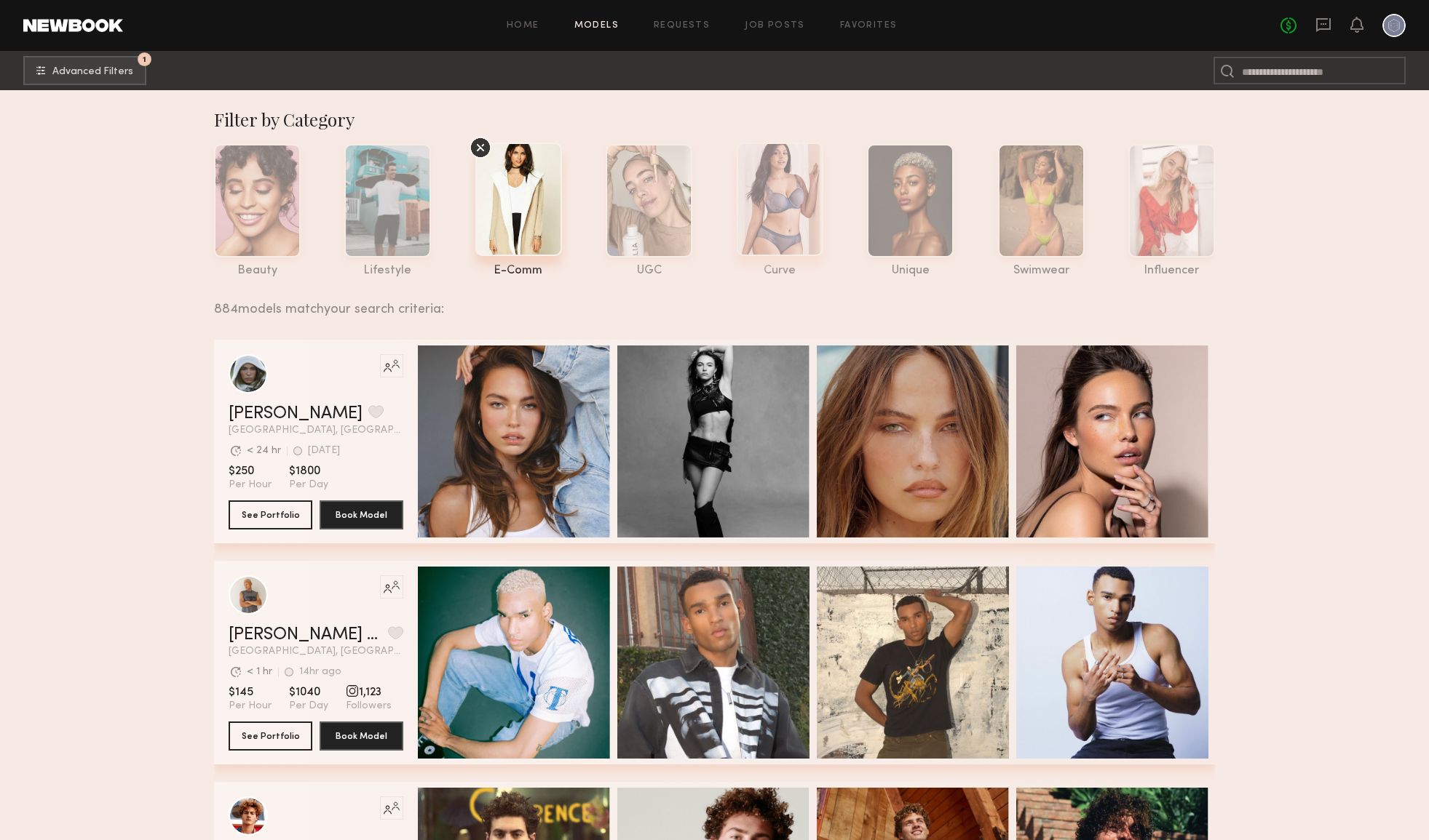
click at [787, 202] on div at bounding box center [779, 199] width 86 height 113
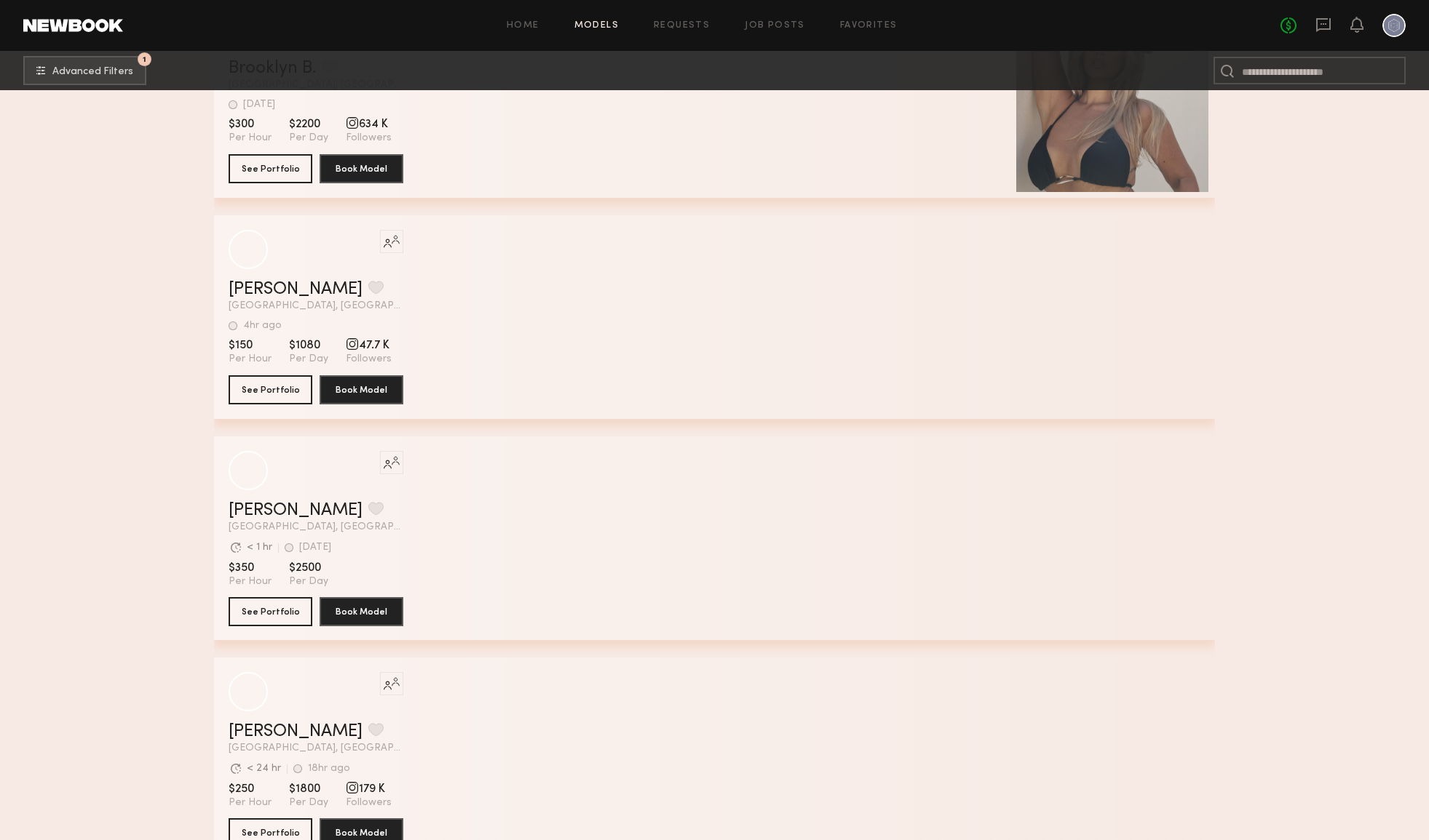
scroll to position [3888, 0]
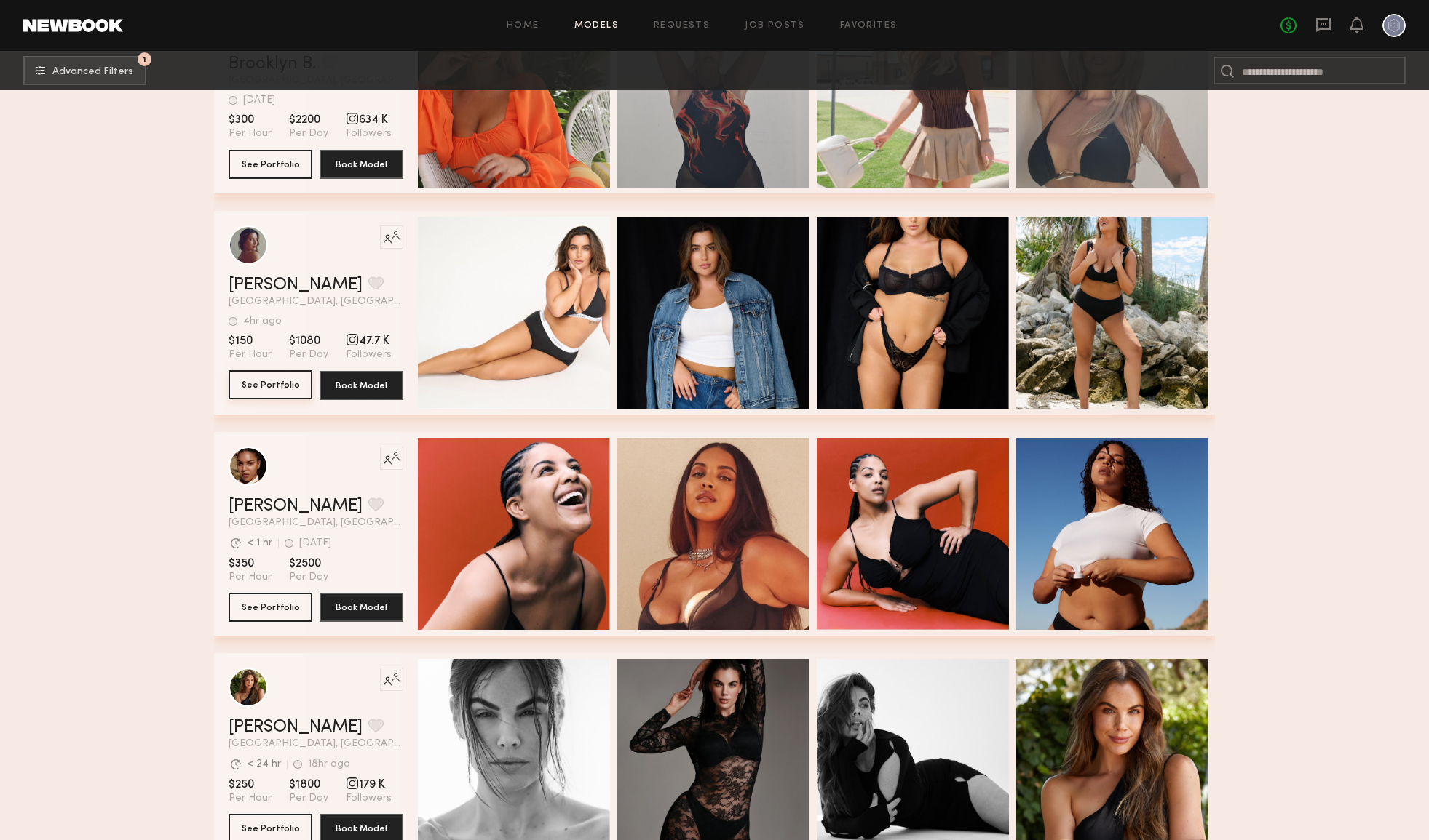
click at [257, 384] on button "See Portfolio" at bounding box center [271, 384] width 84 height 29
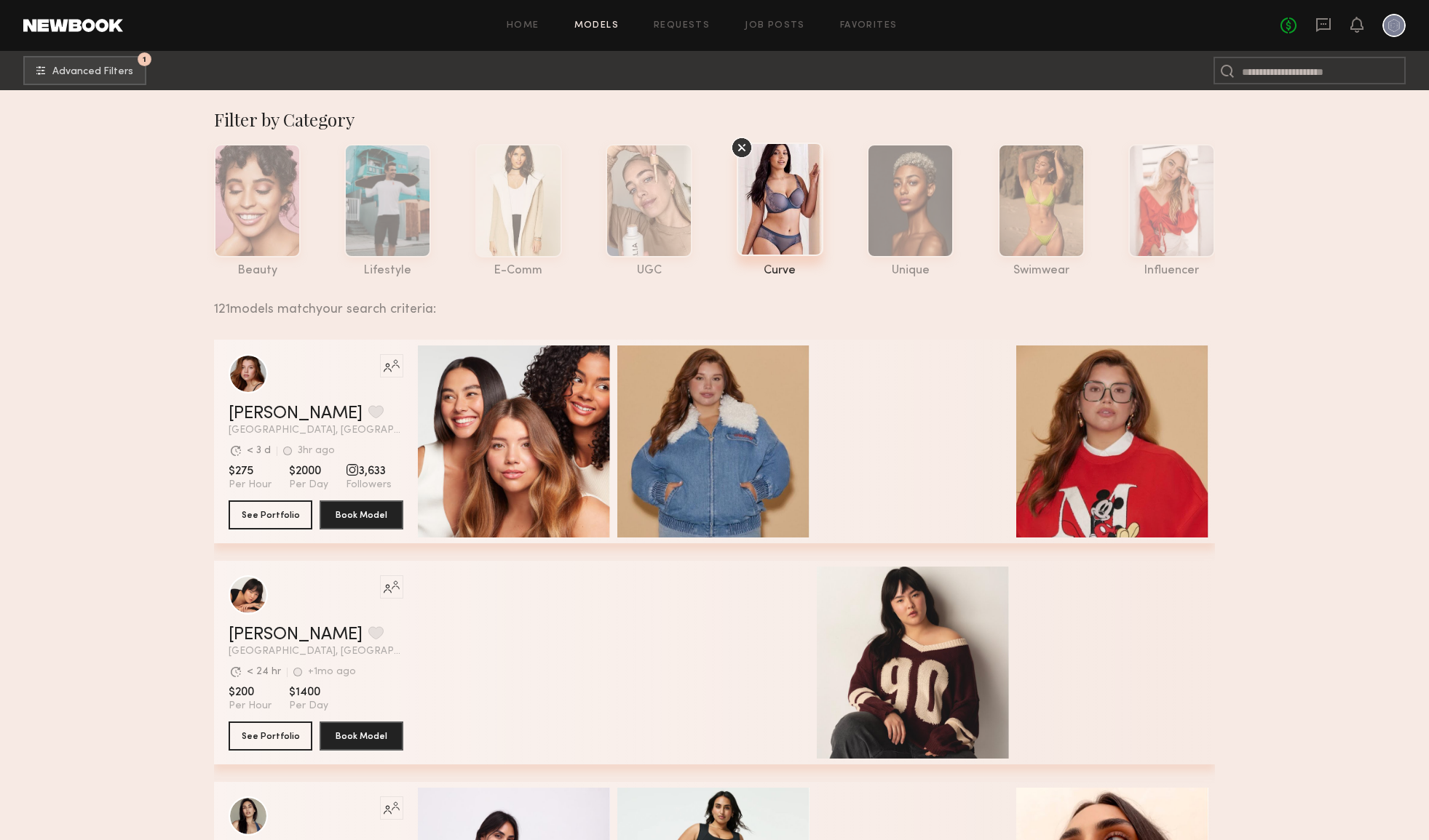
scroll to position [0, 0]
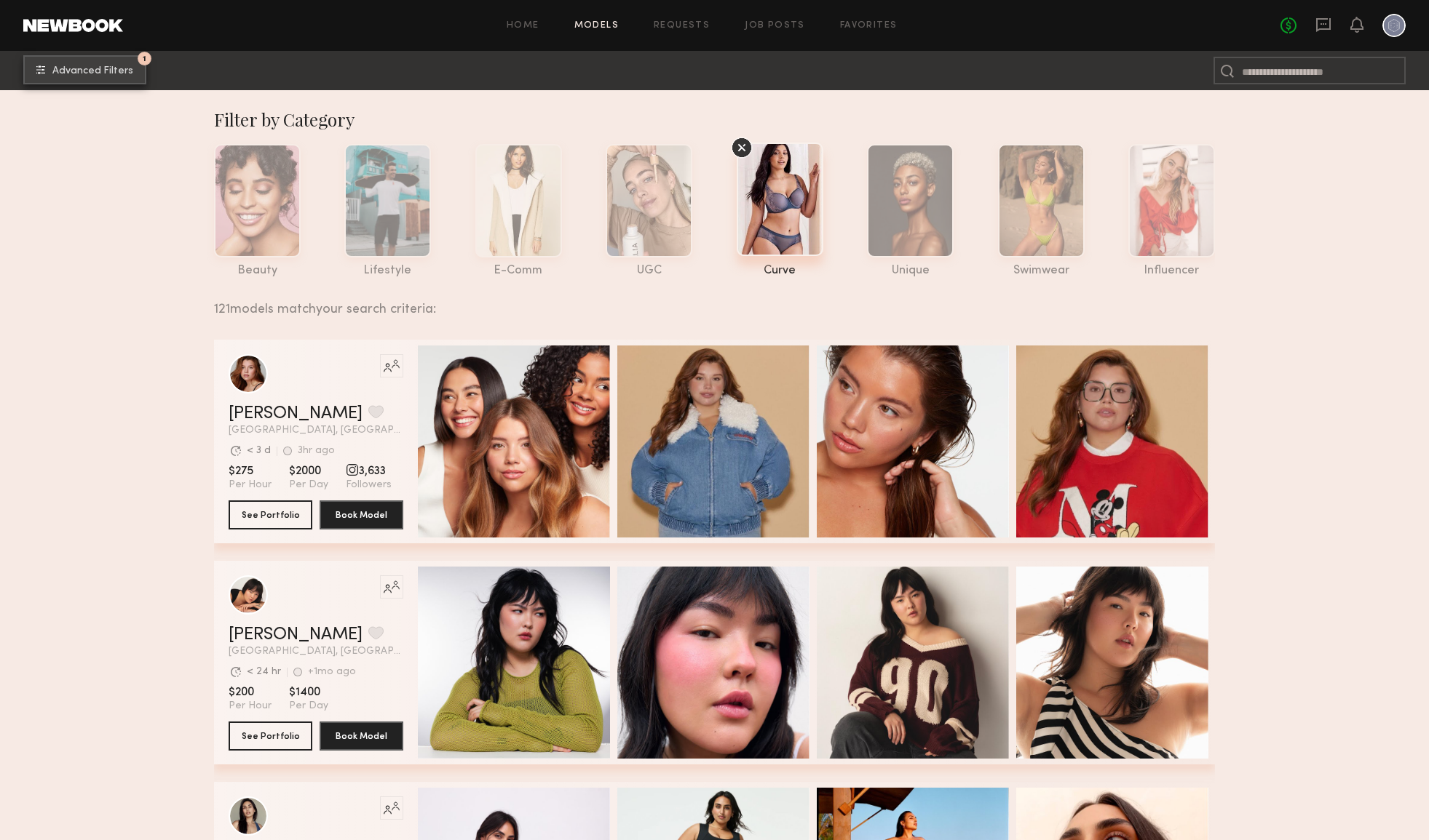
click at [70, 76] on button "1 Advanced Filters" at bounding box center [85, 69] width 123 height 29
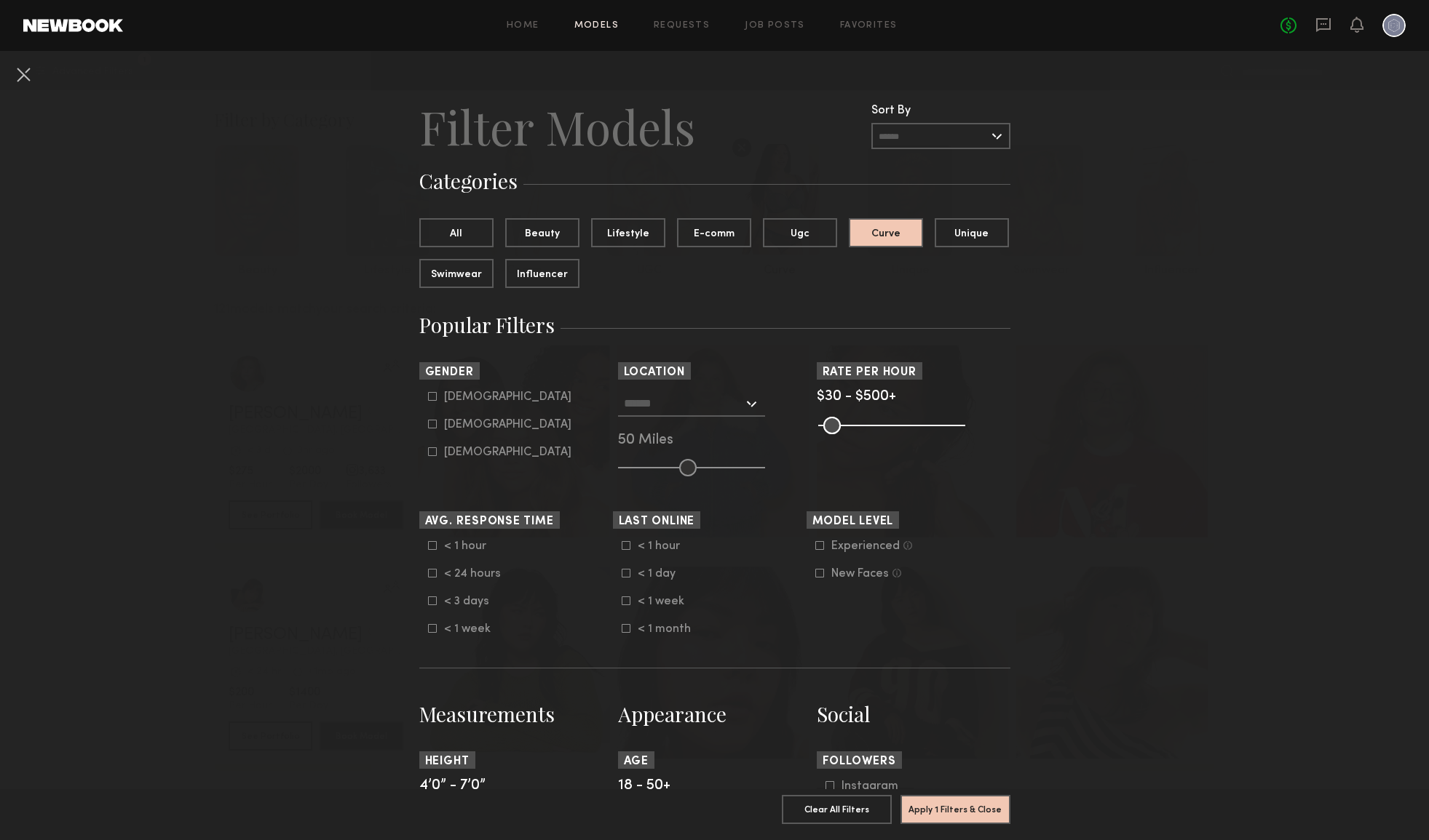
click at [434, 427] on icon at bounding box center [431, 424] width 8 height 8
type input "**"
click at [752, 408] on div at bounding box center [692, 403] width 147 height 26
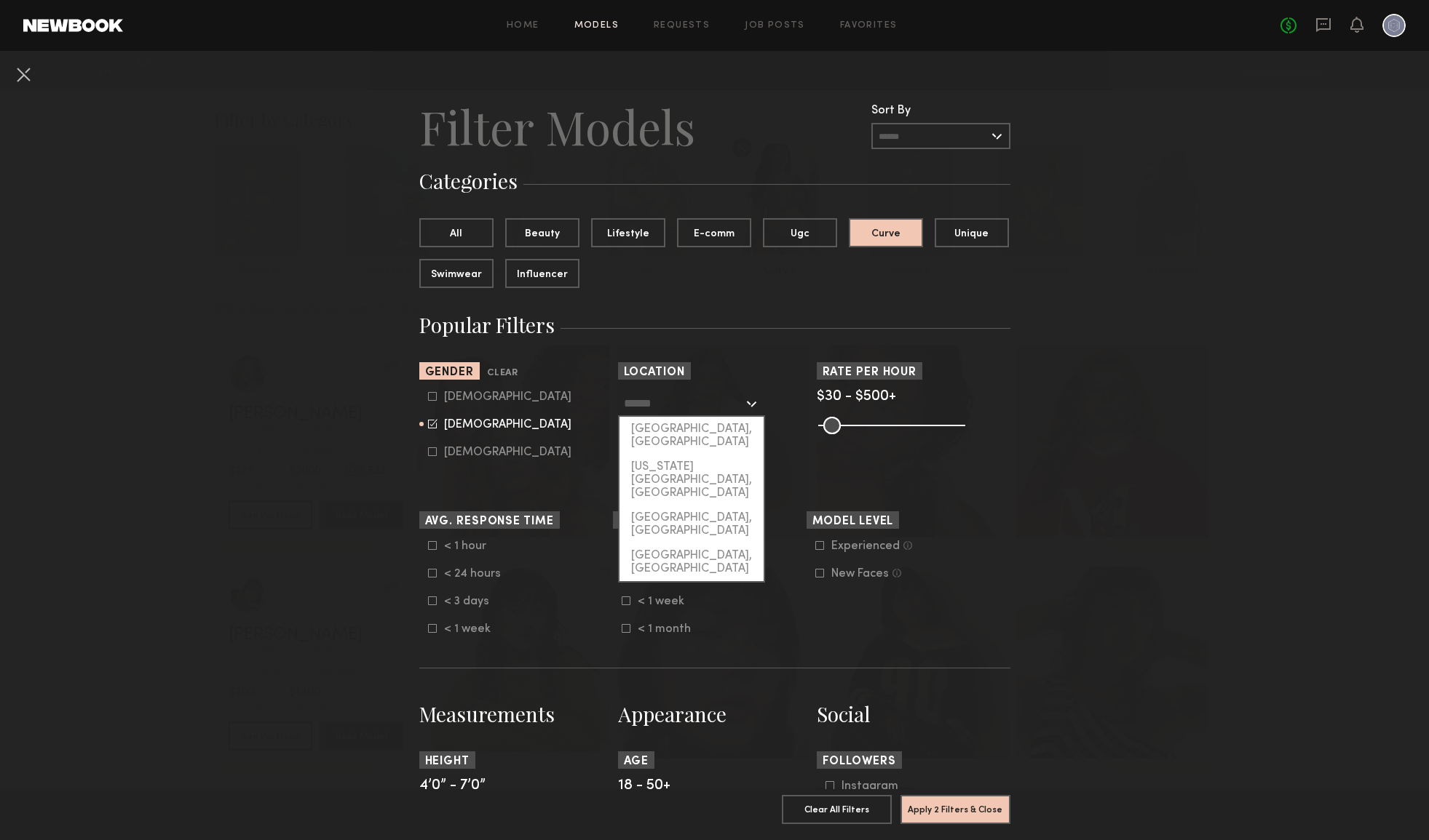
click at [668, 408] on input "text" at bounding box center [683, 402] width 119 height 25
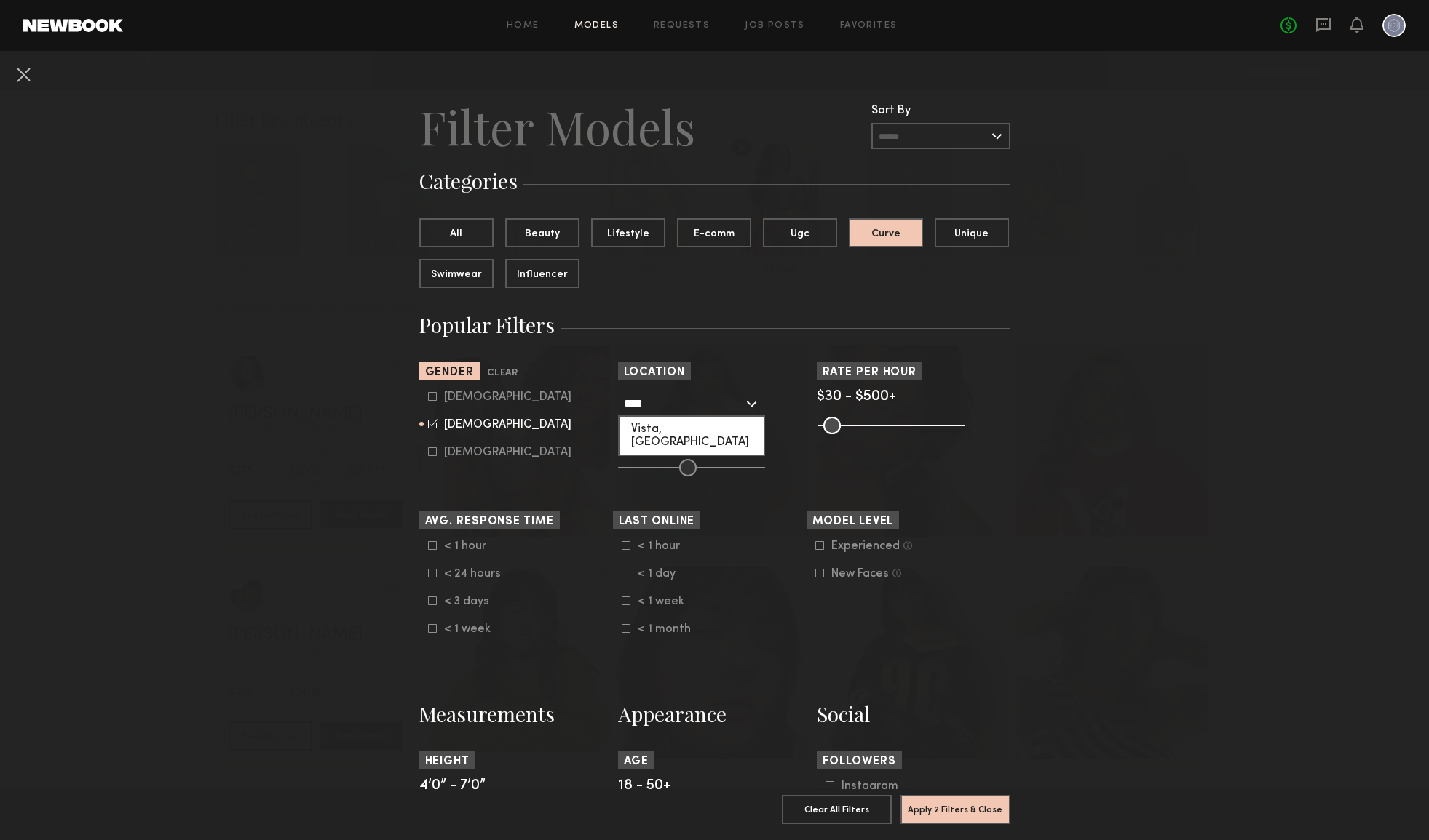
click at [683, 433] on div "Vista, CA" at bounding box center [691, 436] width 144 height 38
type input "*********"
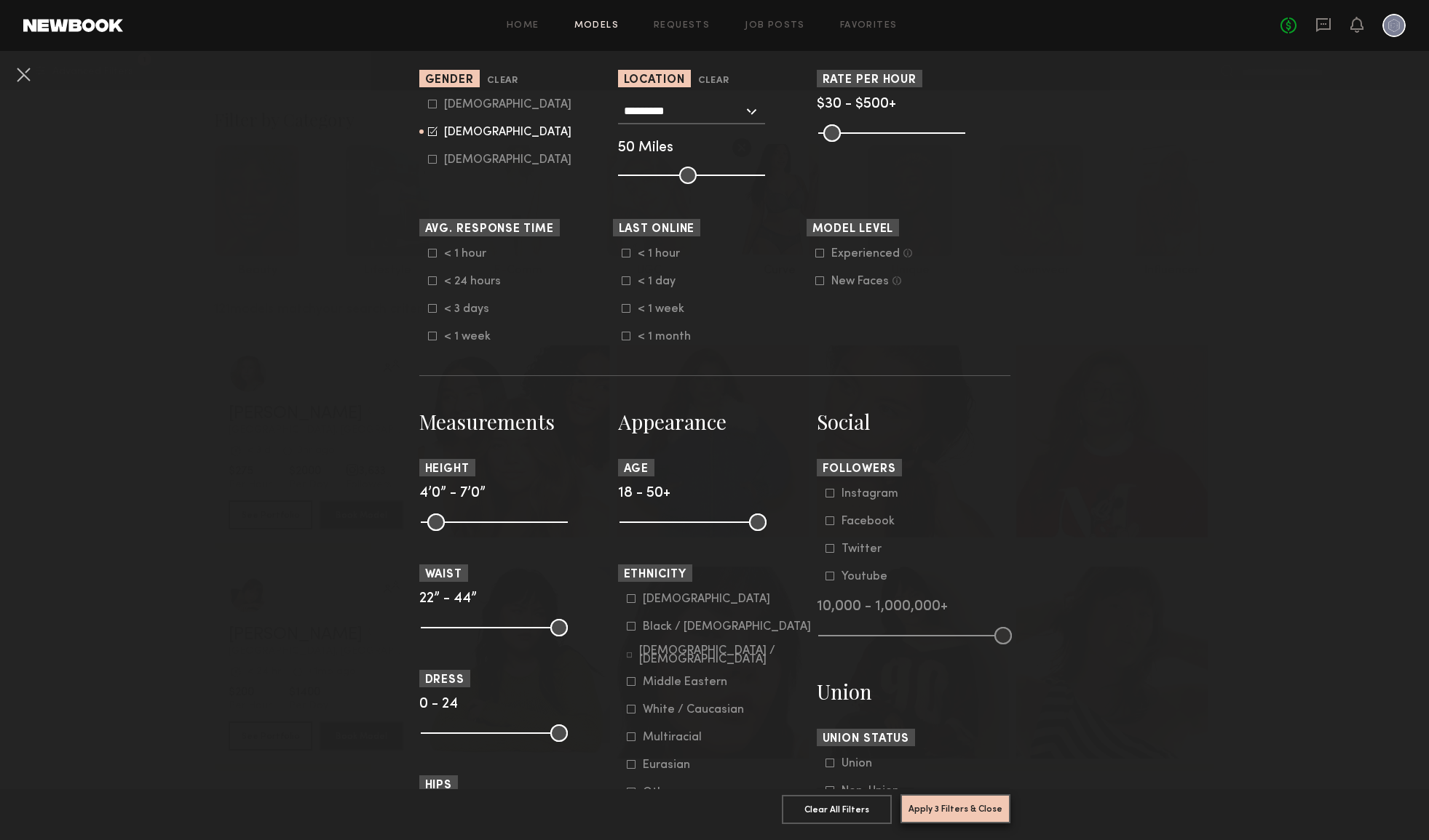
scroll to position [293, 0]
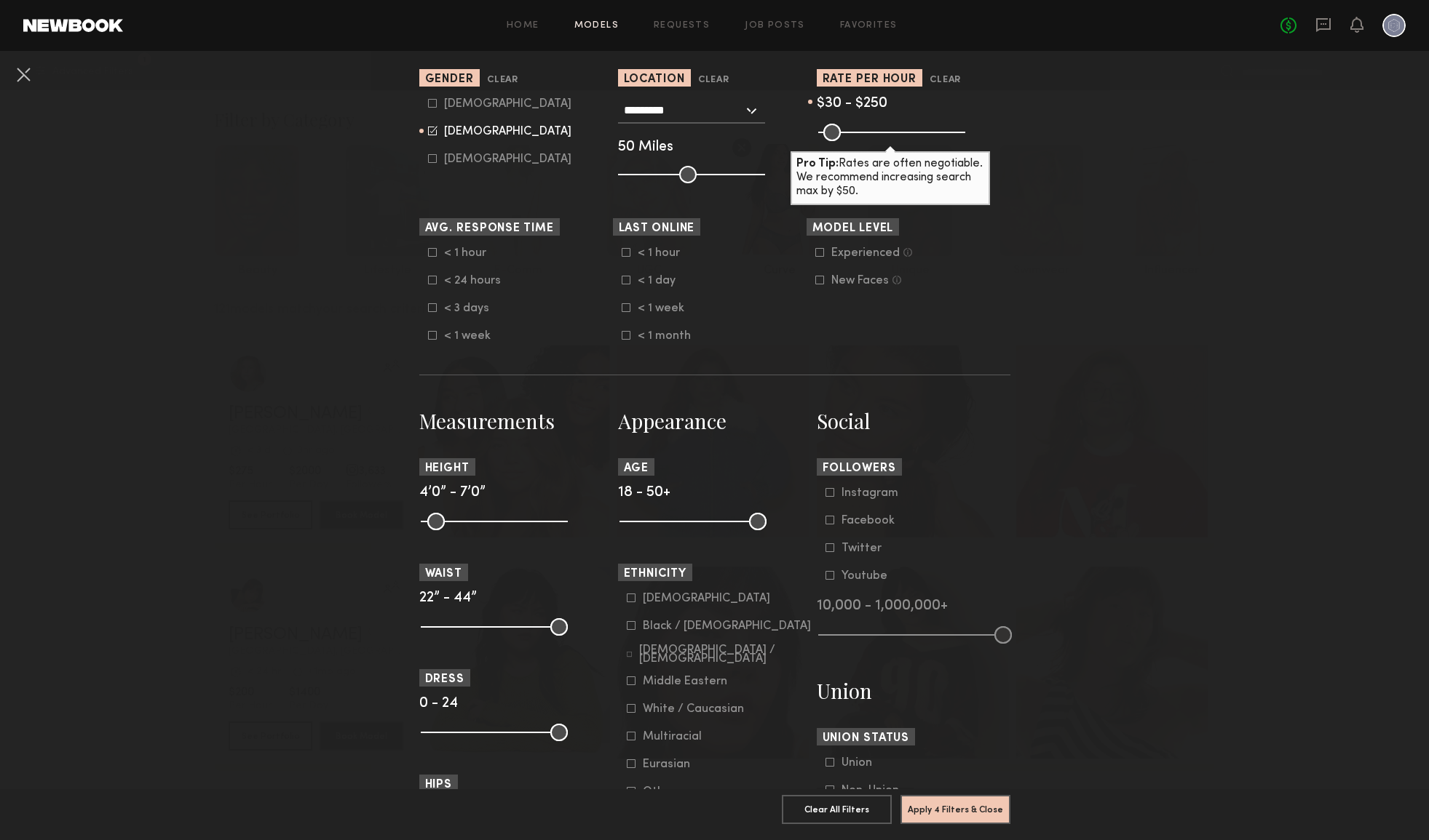
drag, startPoint x: 958, startPoint y: 136, endPoint x: 887, endPoint y: 138, distance: 71.0
type input "***"
click at [887, 138] on input "range" at bounding box center [892, 132] width 147 height 18
click at [945, 810] on button "Apply 4 Filters & Close" at bounding box center [955, 808] width 110 height 29
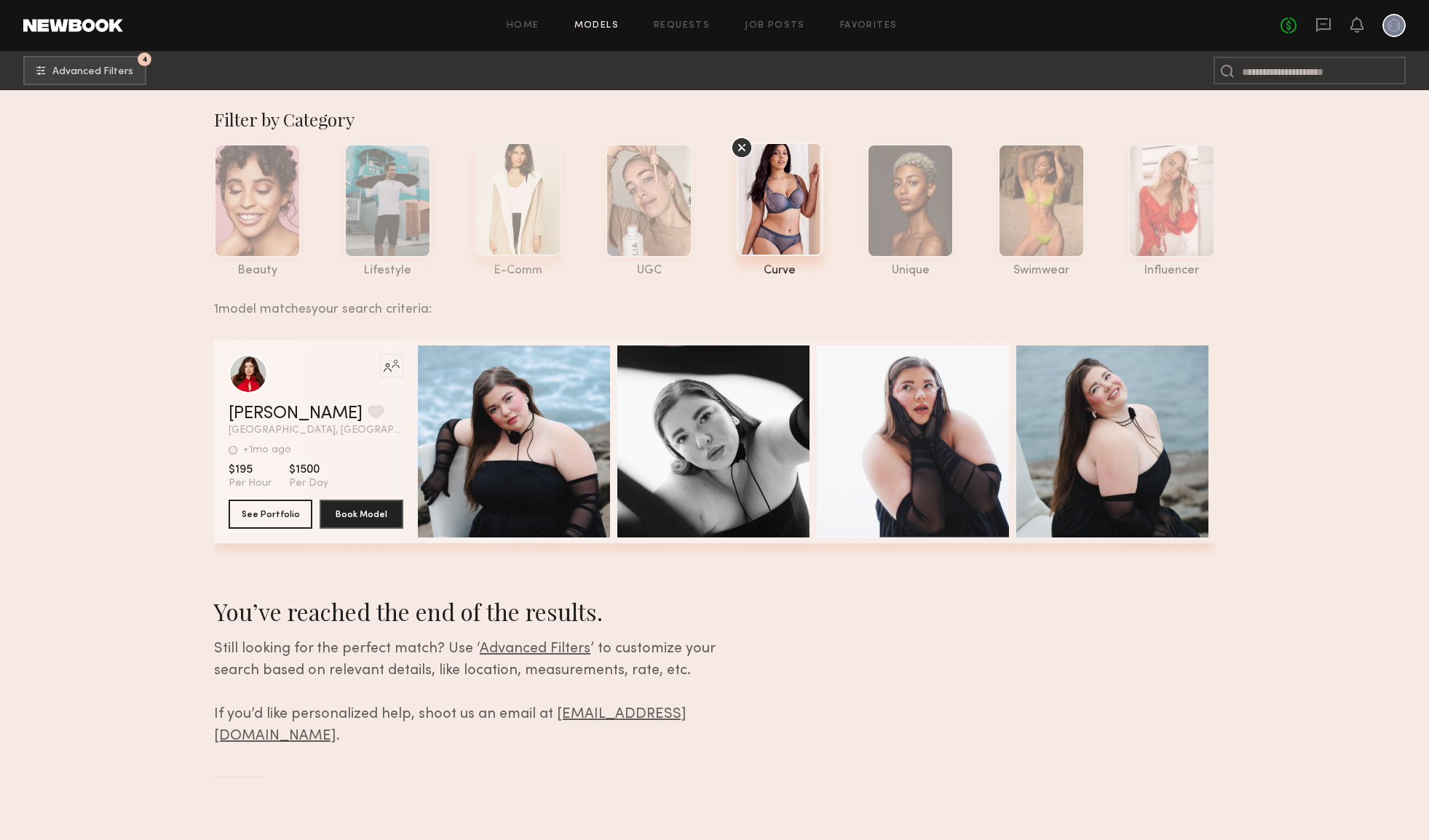
click at [529, 200] on div at bounding box center [518, 199] width 86 height 113
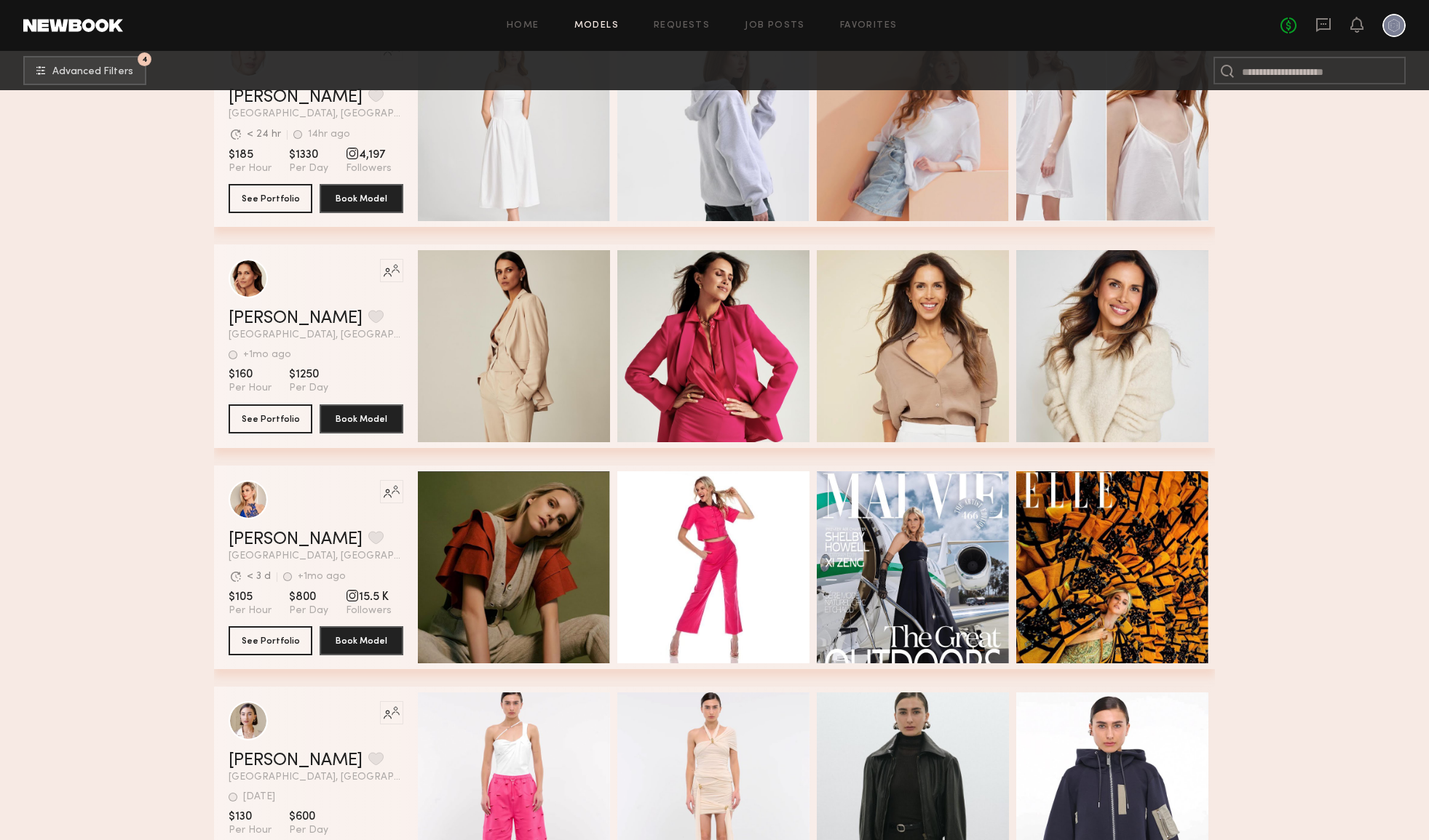
scroll to position [544, 0]
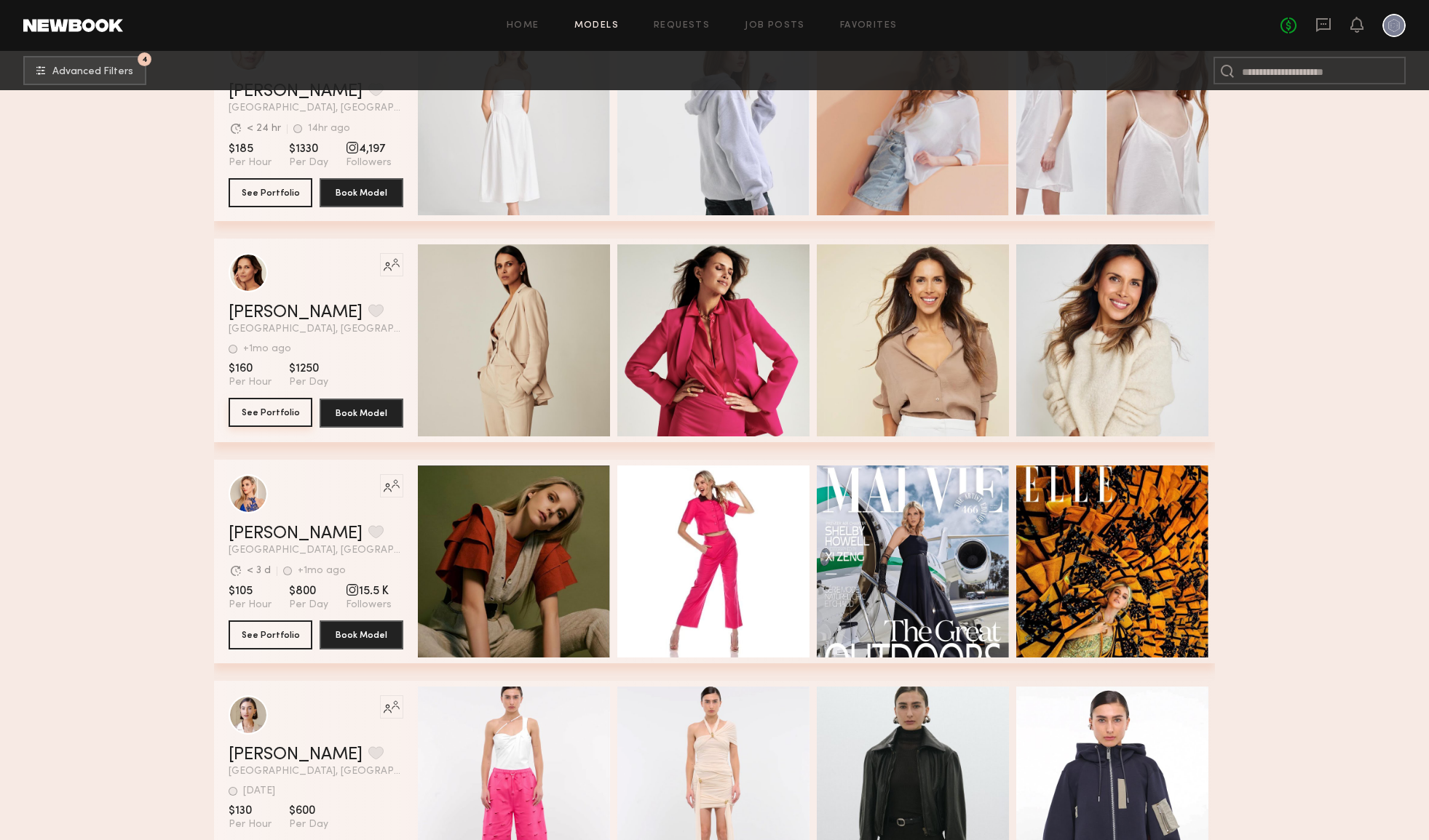
click at [283, 417] on button "See Portfolio" at bounding box center [271, 412] width 84 height 29
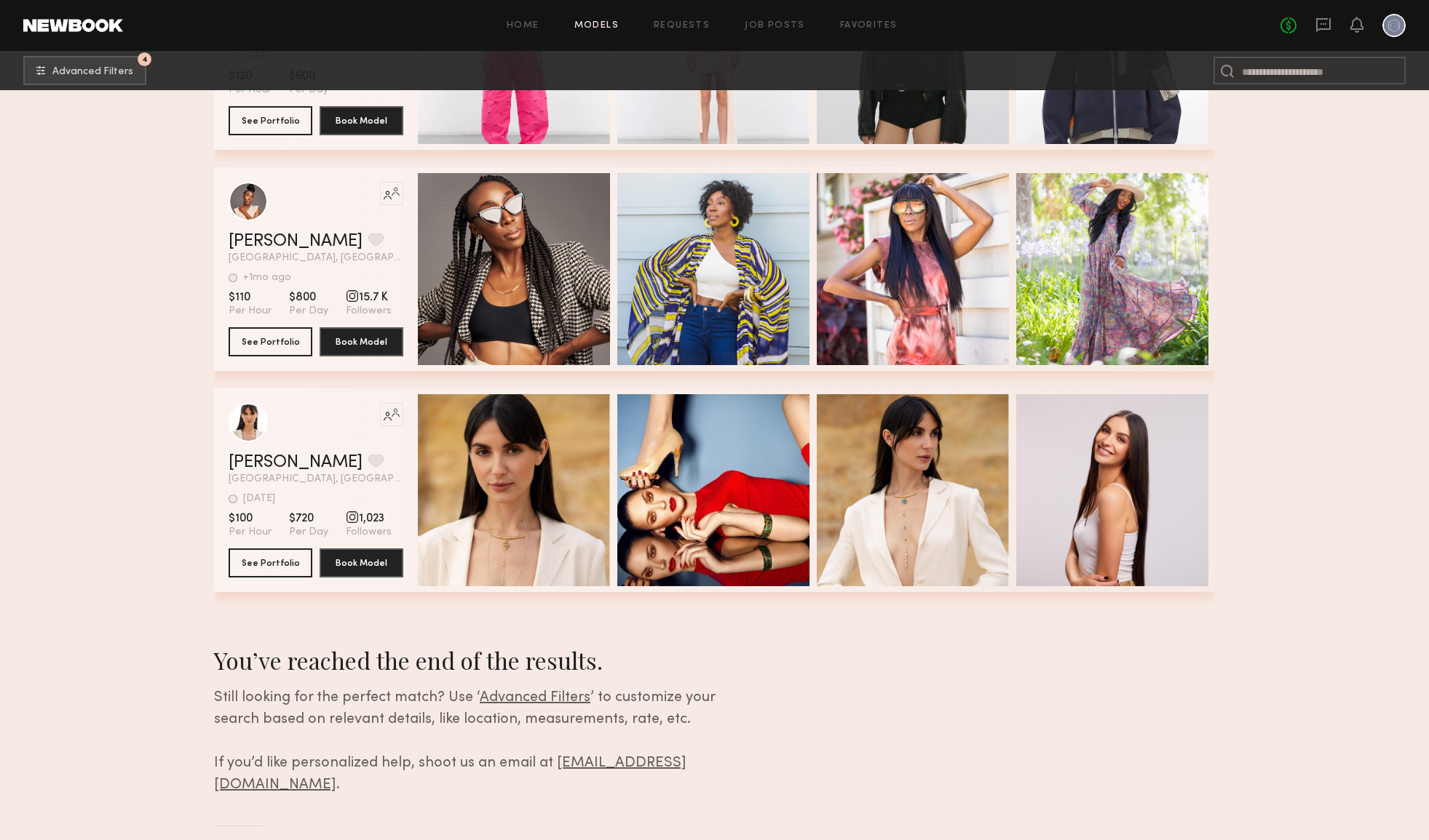
scroll to position [1278, 0]
click at [111, 76] on button "4 Advanced Filters" at bounding box center [85, 69] width 123 height 29
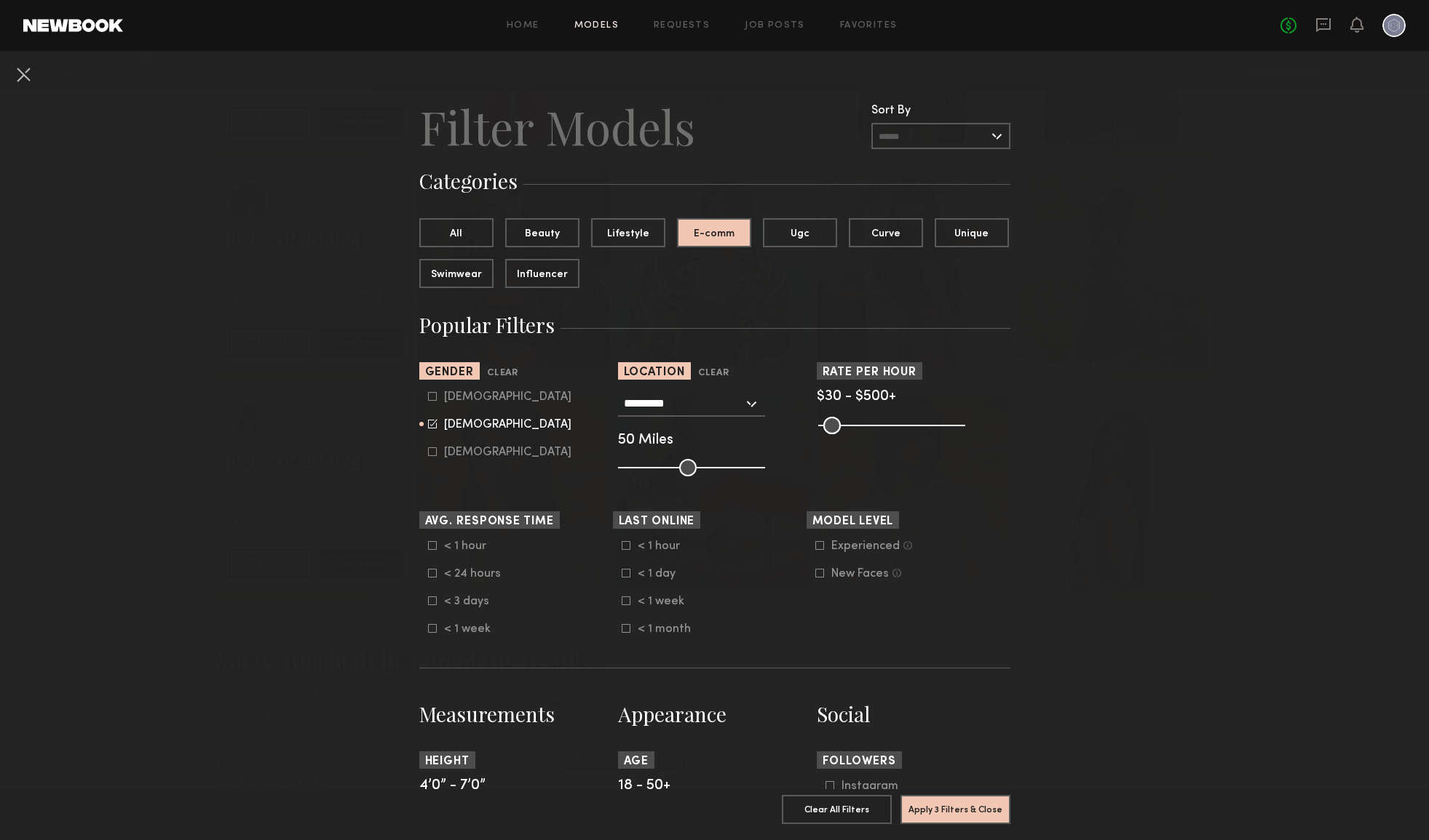
drag, startPoint x: 890, startPoint y: 423, endPoint x: 1012, endPoint y: 413, distance: 122.4
type input "***"
click at [1012, 413] on nb-browse-filters "Clear All Filter Models Filter Models Sort By Clear Rate LOW TO HIGH HIGH TO LO…" at bounding box center [714, 848] width 1429 height 1595
drag, startPoint x: 685, startPoint y: 468, endPoint x: 702, endPoint y: 468, distance: 17.0
type input "**"
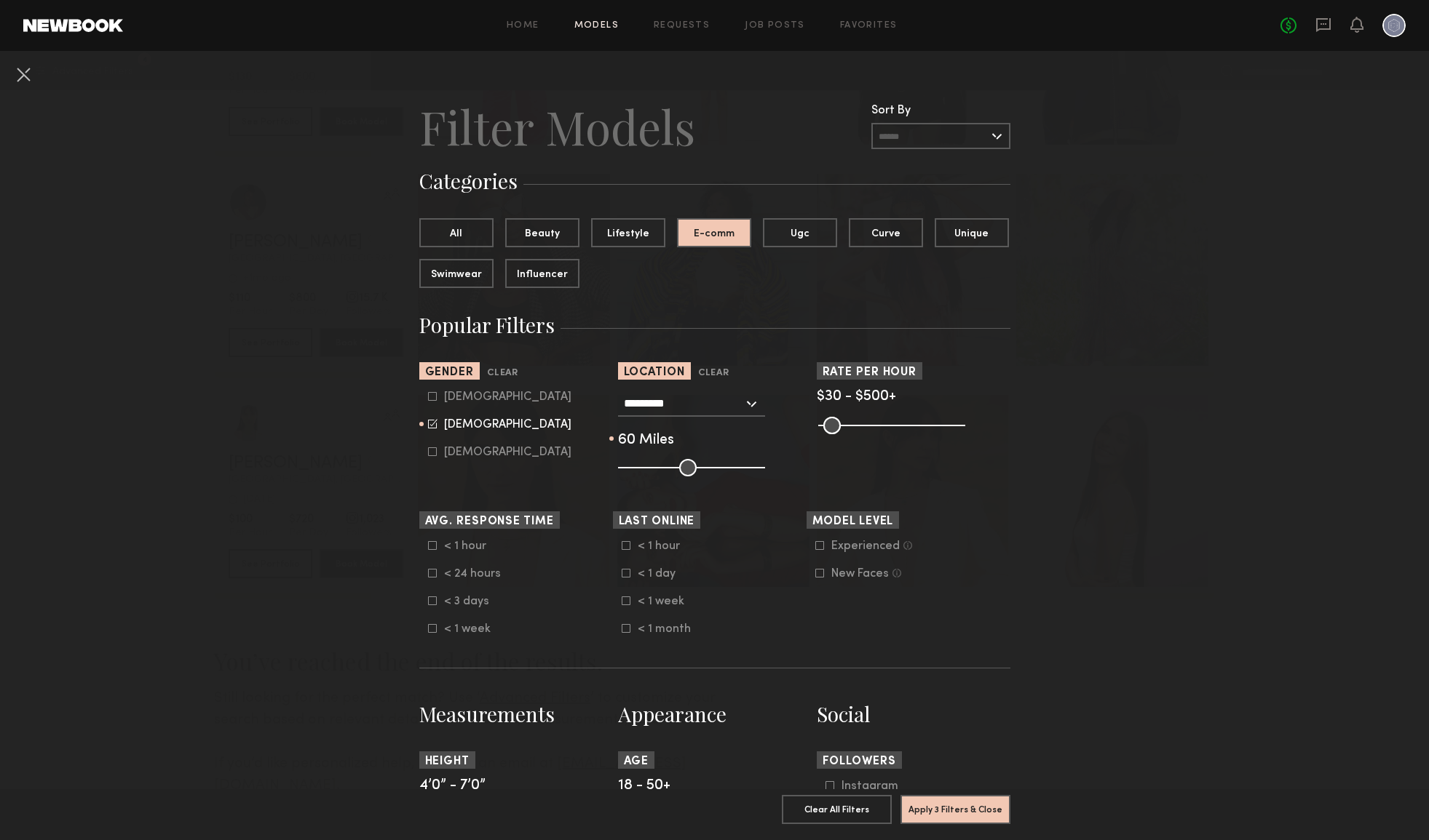
click at [702, 468] on input "range" at bounding box center [692, 467] width 147 height 18
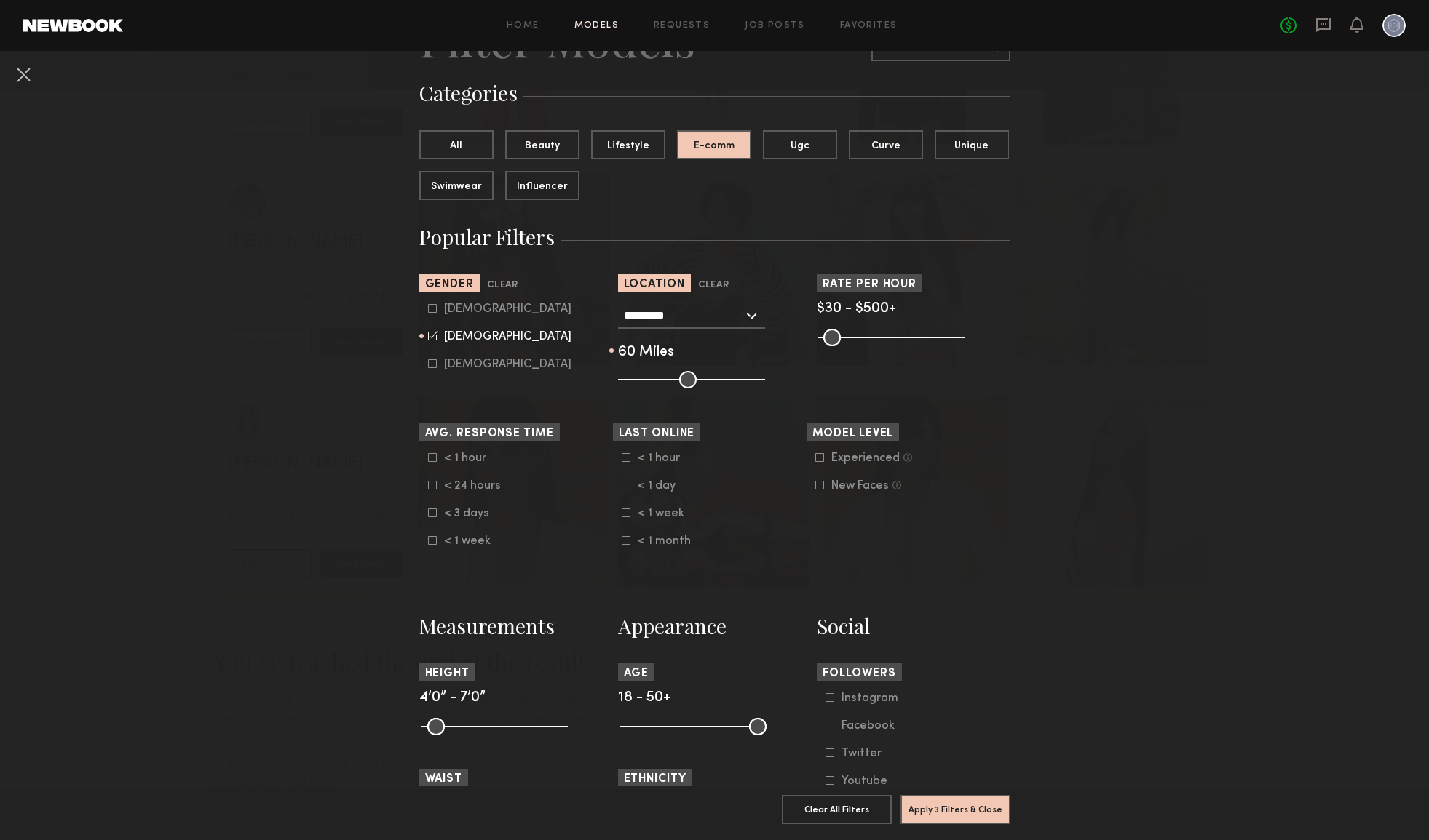
scroll to position [89, 0]
click at [632, 143] on button "Lifestyle" at bounding box center [628, 143] width 74 height 29
click at [704, 151] on button "E-comm" at bounding box center [714, 143] width 74 height 29
click at [960, 811] on button "Apply 3 Filters & Close" at bounding box center [955, 808] width 110 height 29
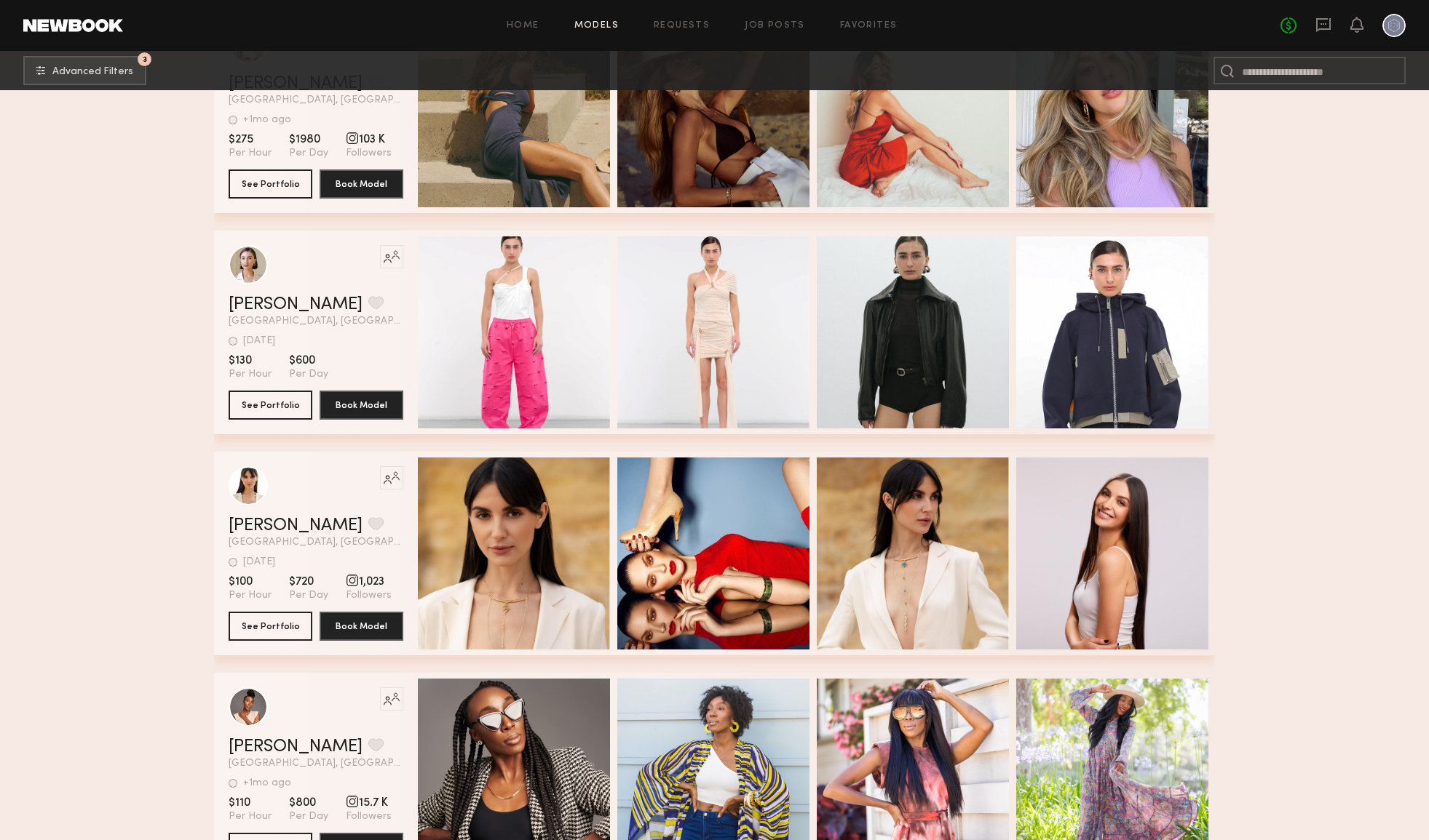
scroll to position [2437, 0]
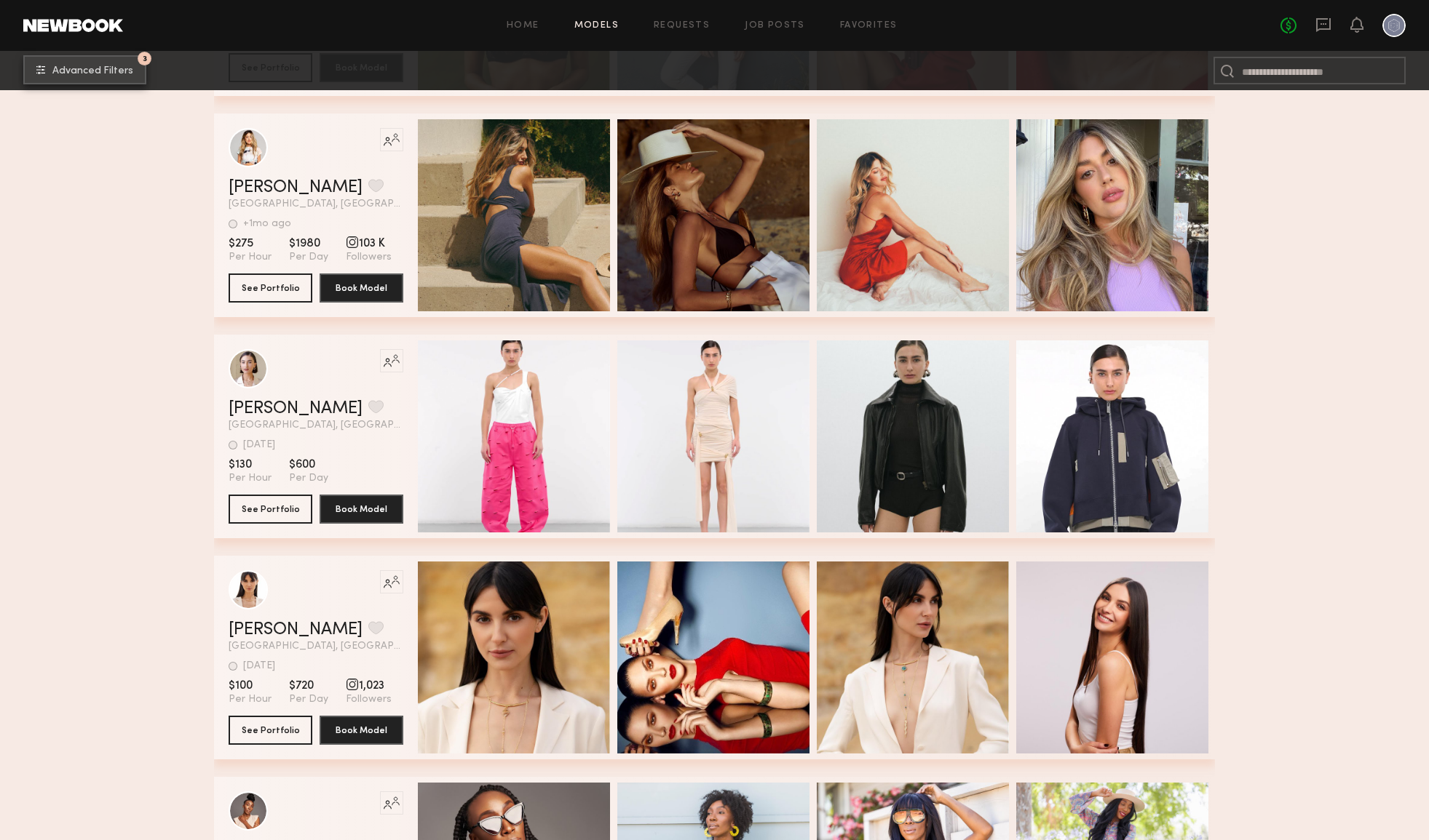
click at [119, 64] on button "3 Advanced Filters" at bounding box center [85, 69] width 123 height 29
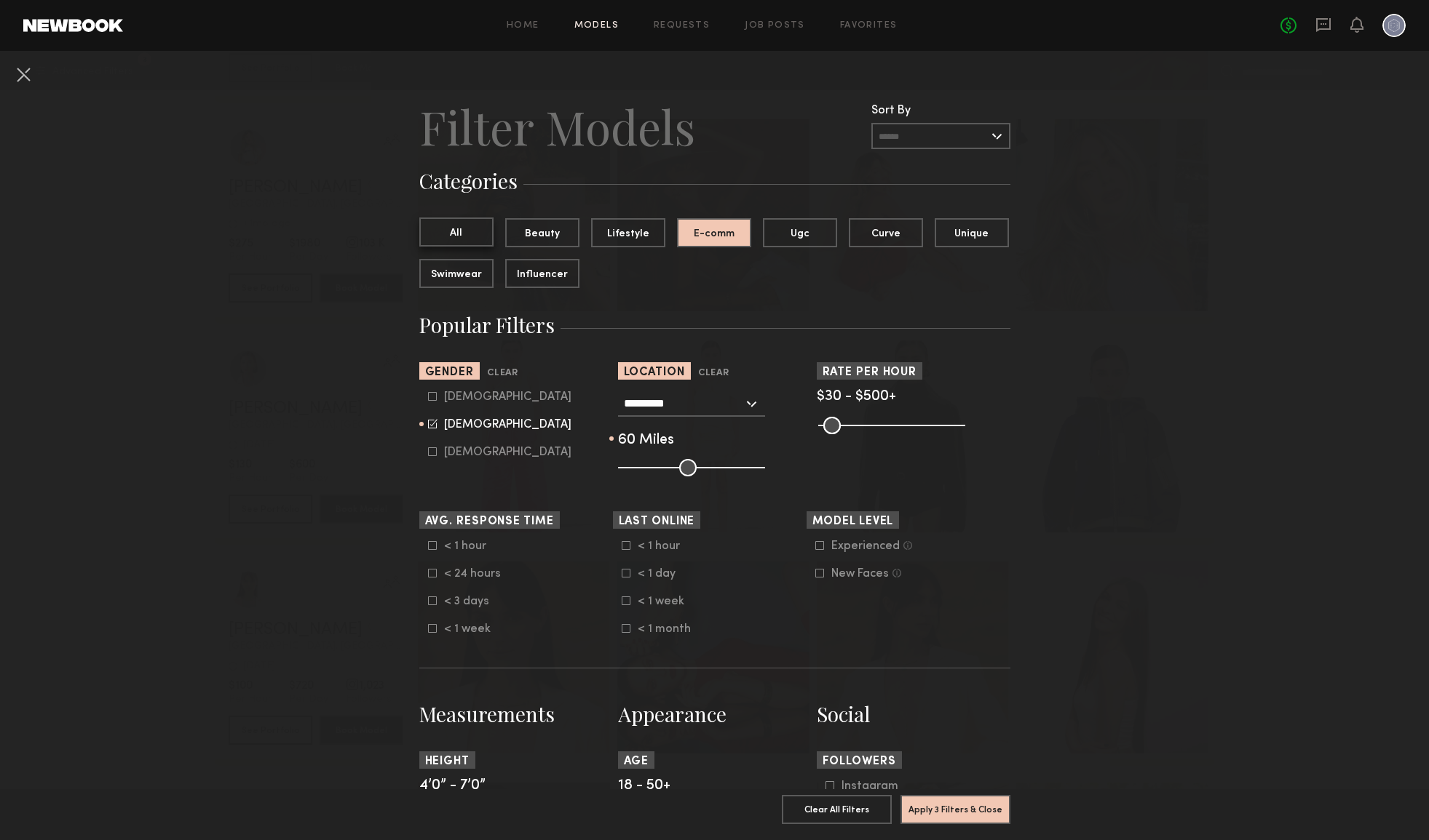
scroll to position [0, 0]
click at [449, 233] on button "All" at bounding box center [456, 231] width 74 height 29
click at [946, 806] on button "Apply 2 Filters & Close" at bounding box center [955, 808] width 110 height 29
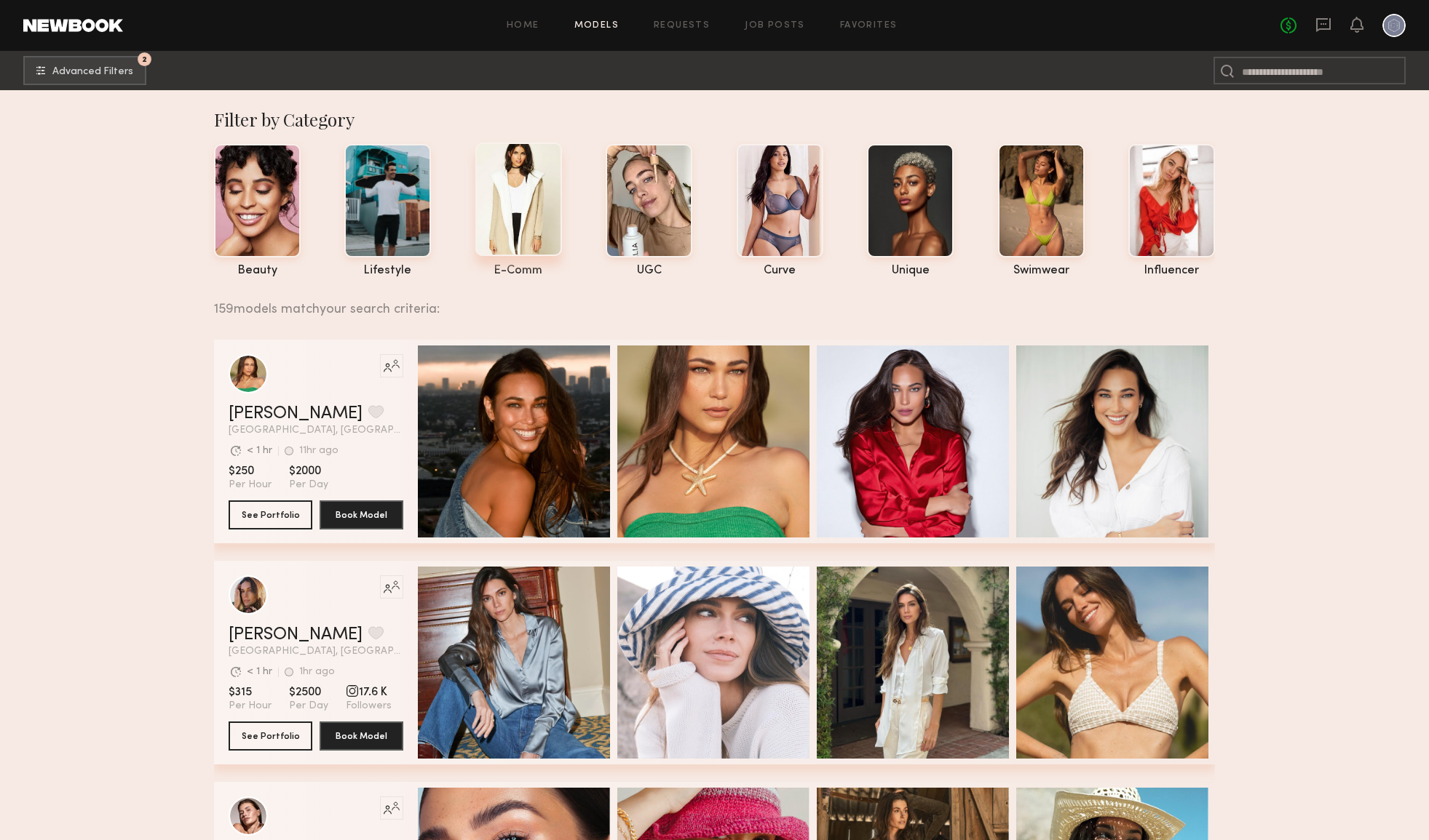
click at [537, 233] on div at bounding box center [518, 199] width 86 height 113
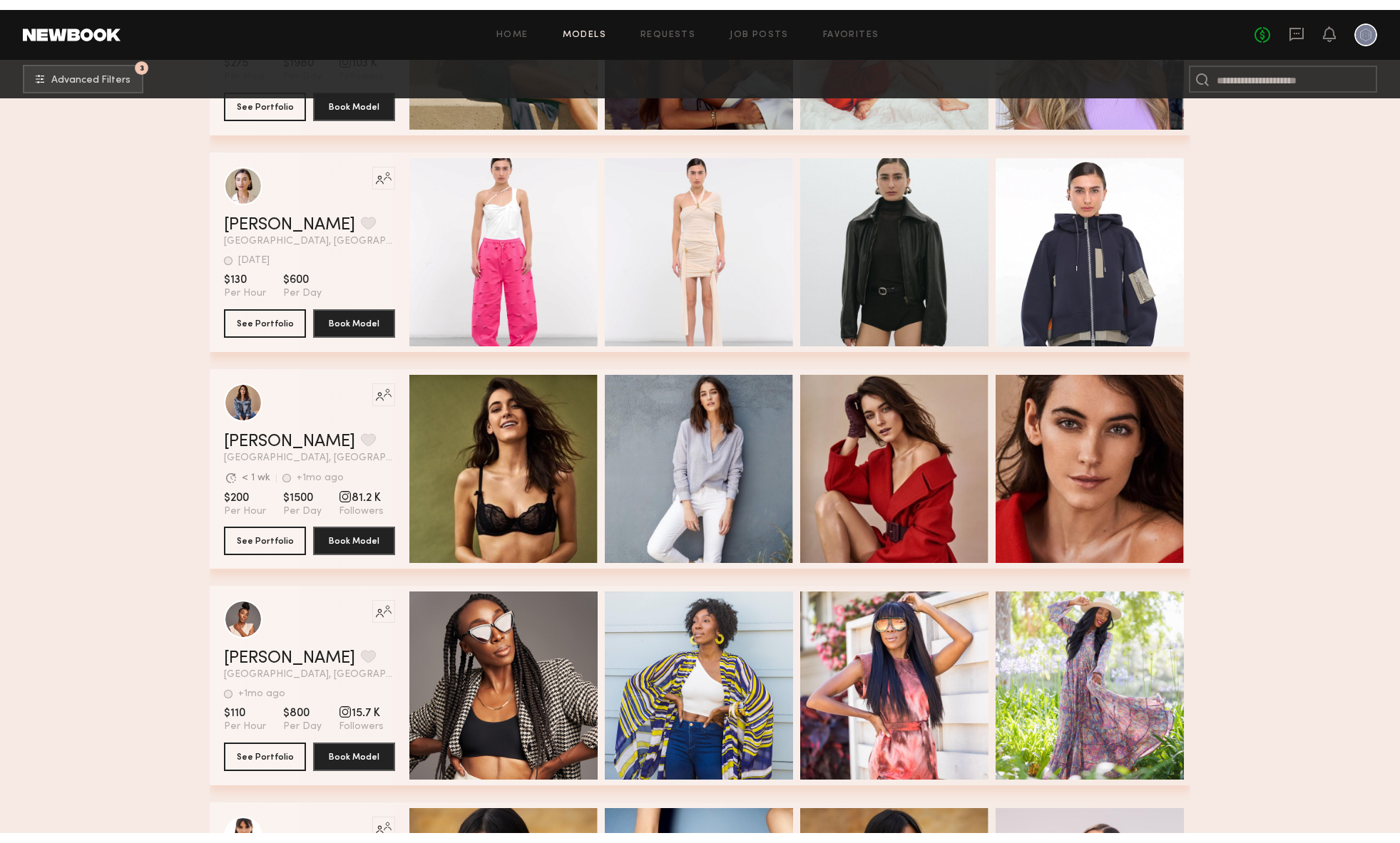
scroll to position [2361, 0]
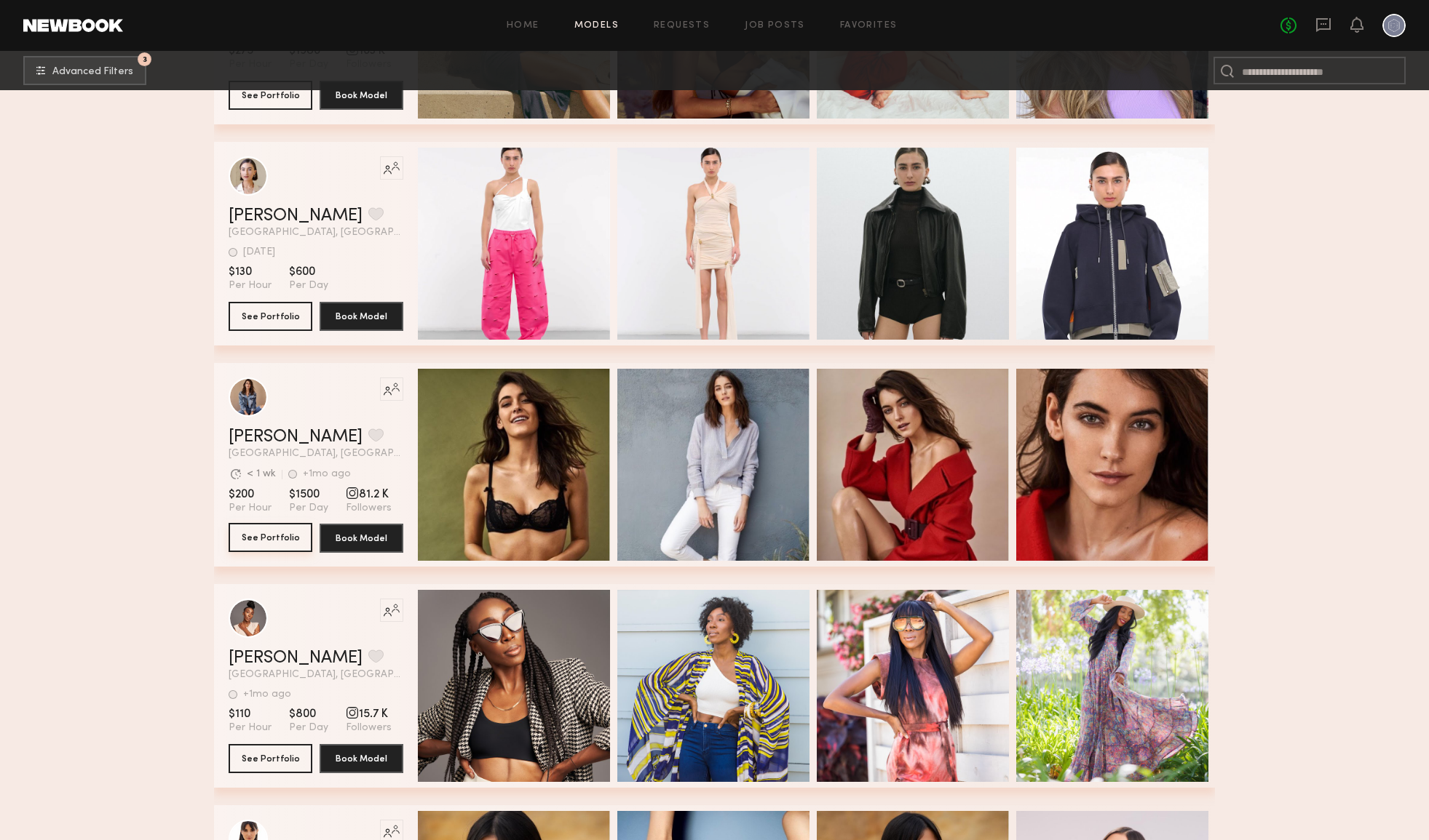
click at [258, 538] on button "See Portfolio" at bounding box center [271, 537] width 84 height 29
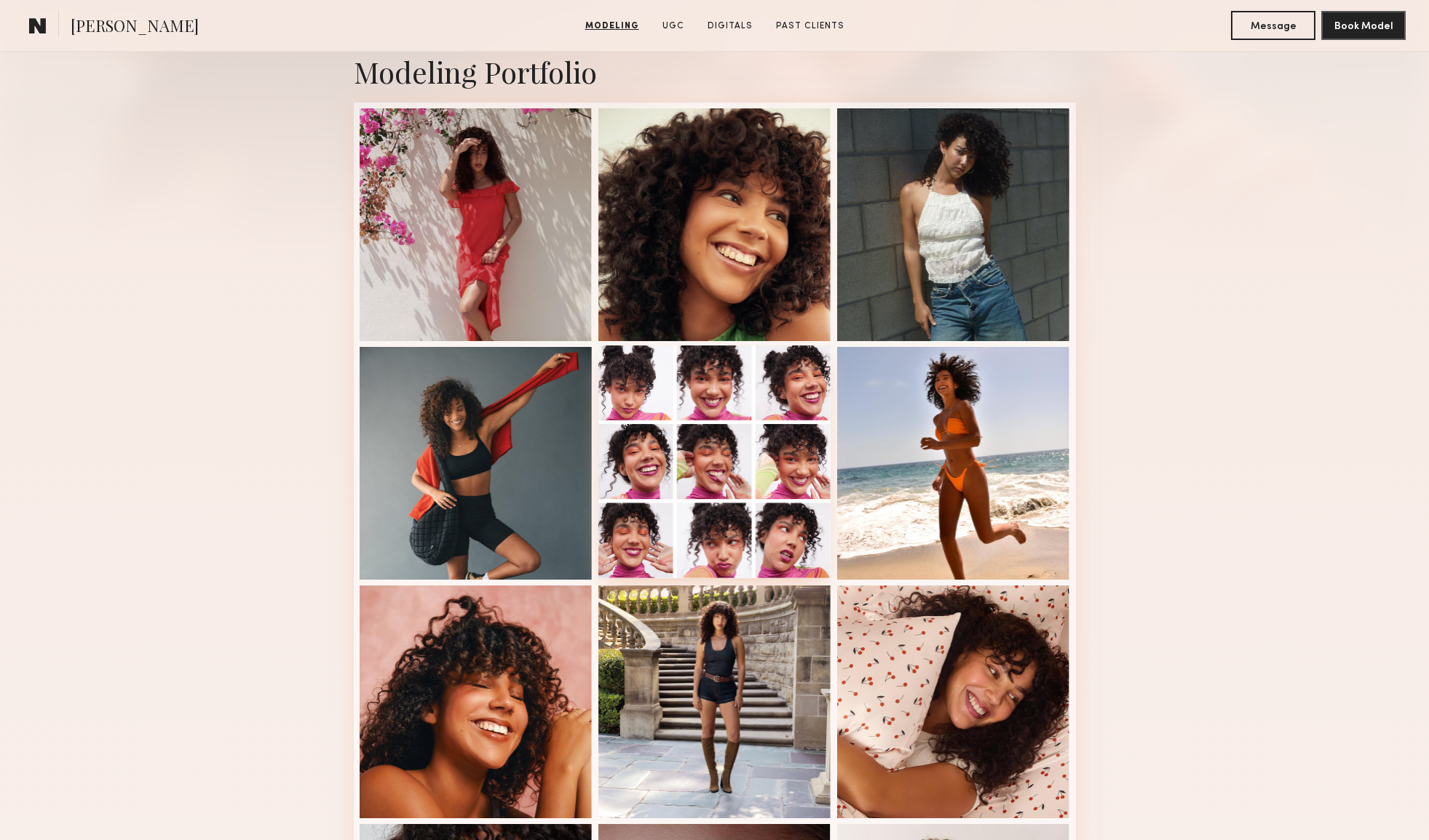
scroll to position [312, 0]
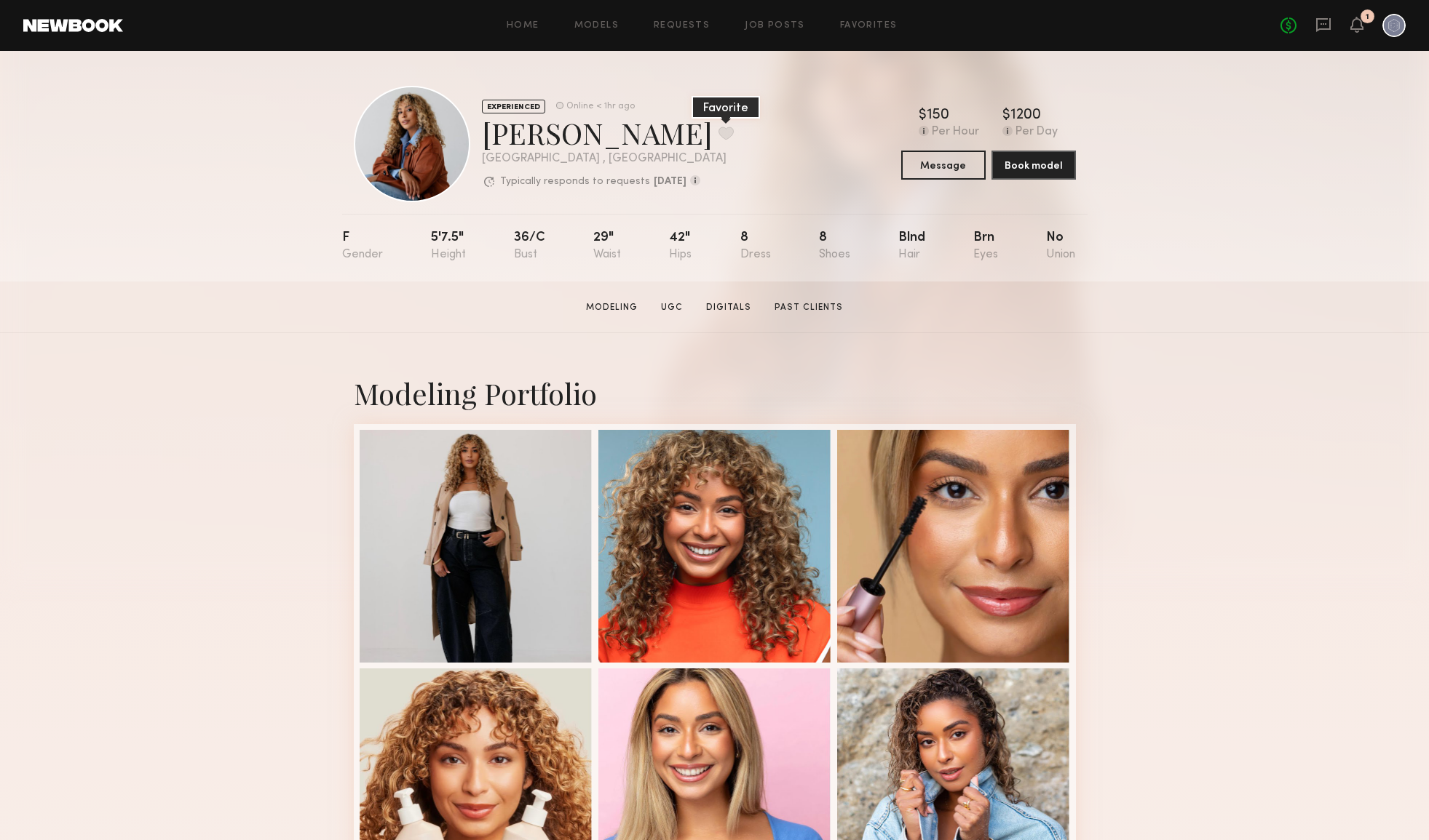
click at [719, 136] on button at bounding box center [726, 133] width 15 height 13
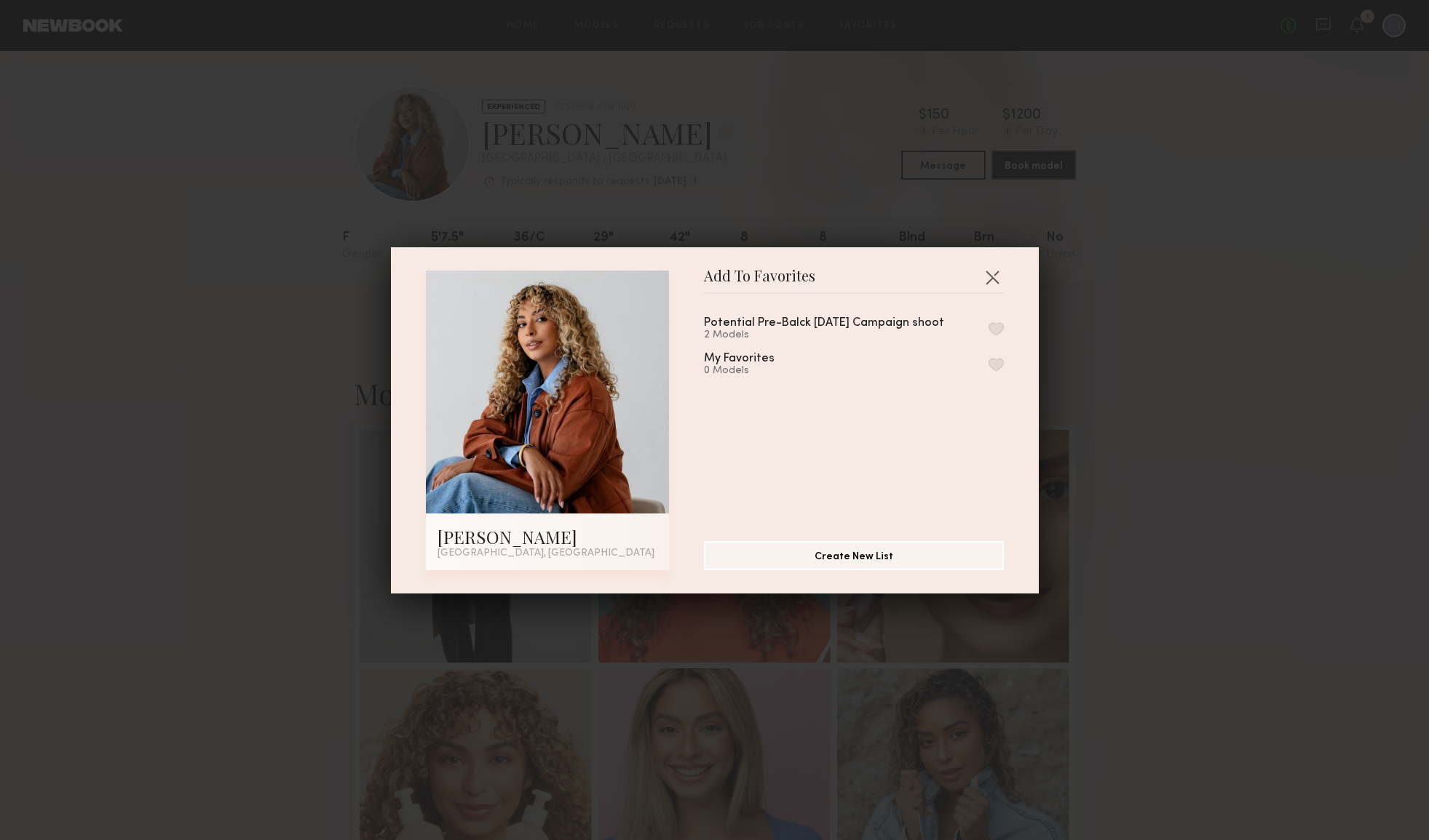
click at [998, 328] on button "button" at bounding box center [996, 329] width 15 height 13
click at [995, 276] on button "button" at bounding box center [992, 277] width 23 height 23
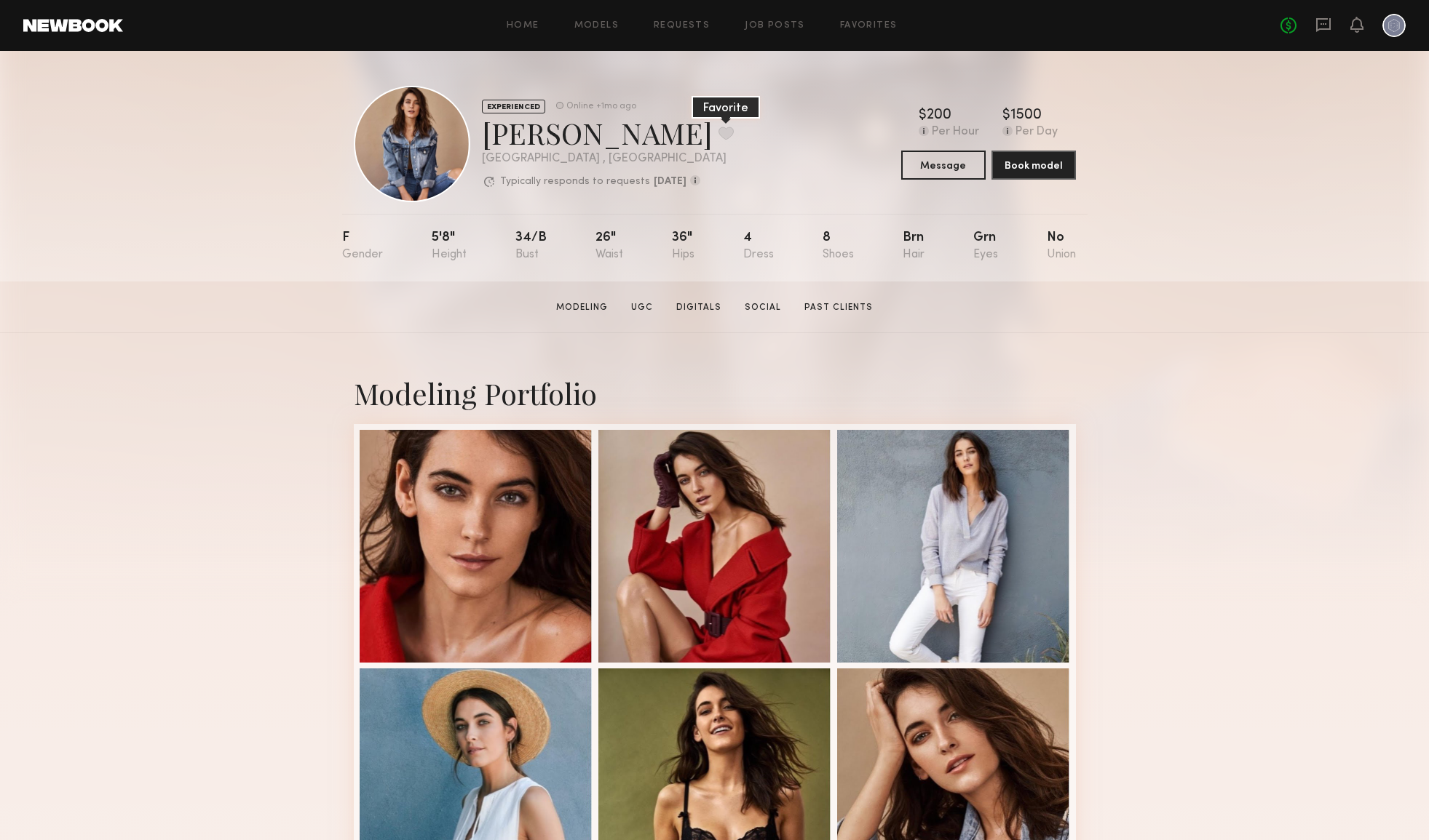
click at [719, 133] on button at bounding box center [726, 133] width 15 height 13
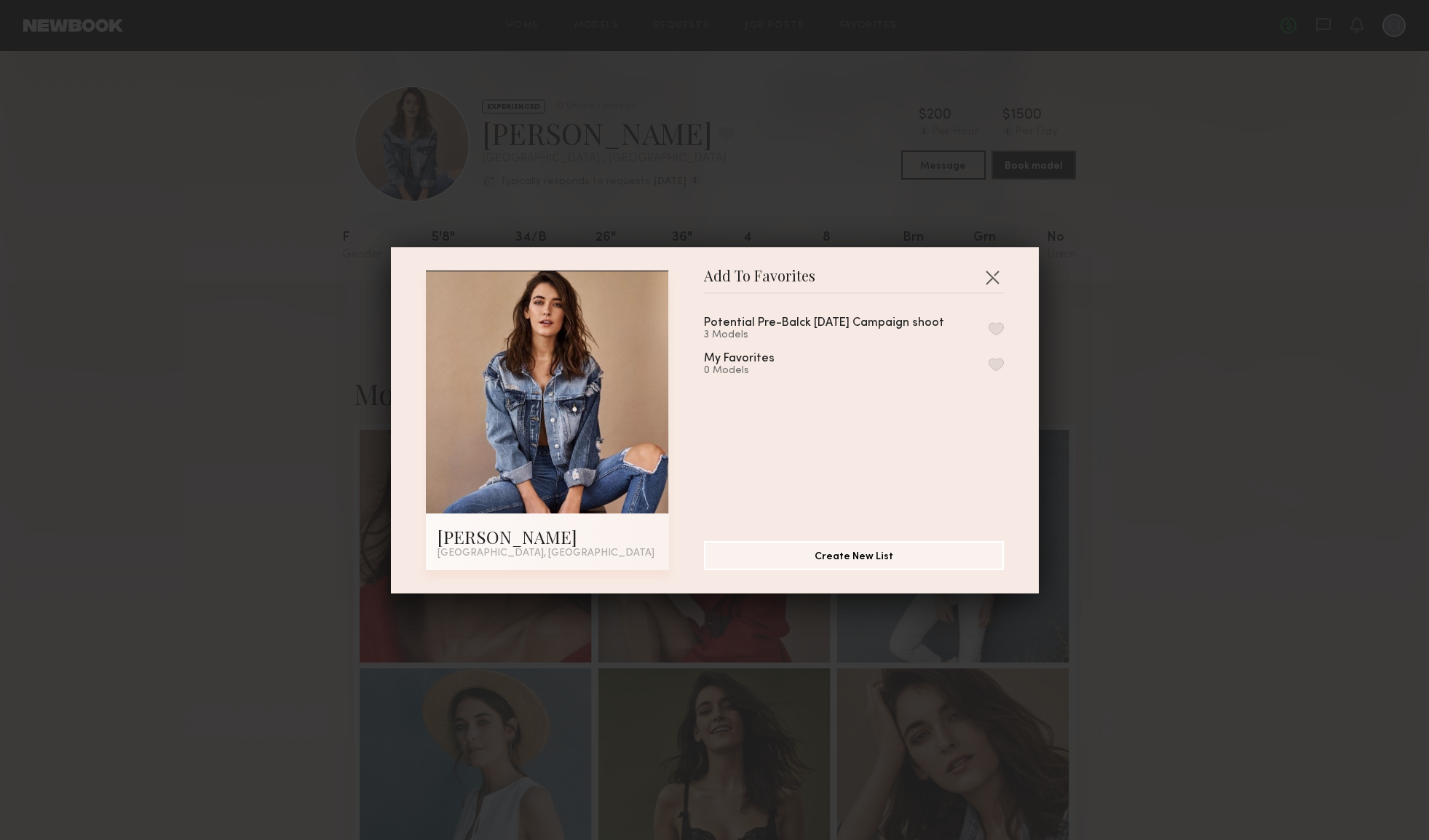
click at [999, 329] on button "button" at bounding box center [996, 329] width 15 height 13
click at [995, 278] on button "button" at bounding box center [992, 277] width 23 height 23
